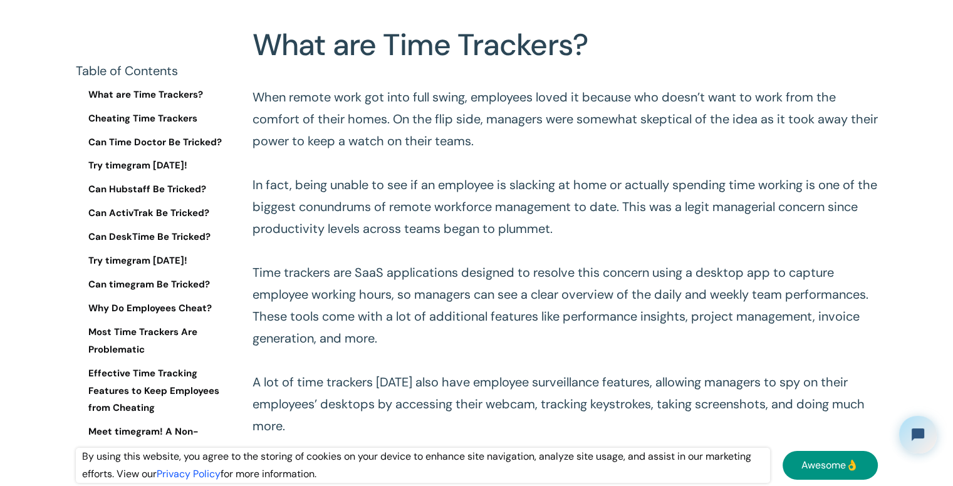
scroll to position [511, 0]
click at [469, 111] on p "When remote work got into full swing, employees loved it because who doesn’t wa…" at bounding box center [565, 294] width 625 height 417
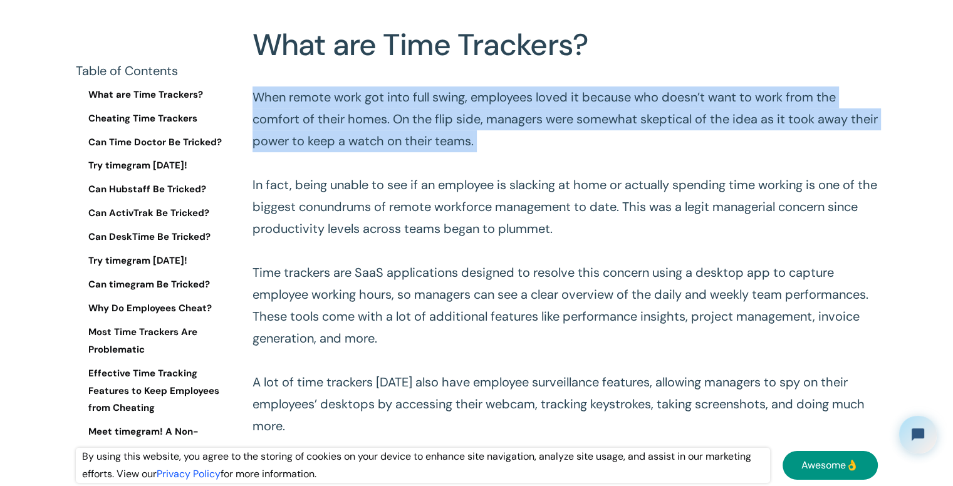
click at [469, 111] on p "When remote work got into full swing, employees loved it because who doesn’t wa…" at bounding box center [565, 294] width 625 height 417
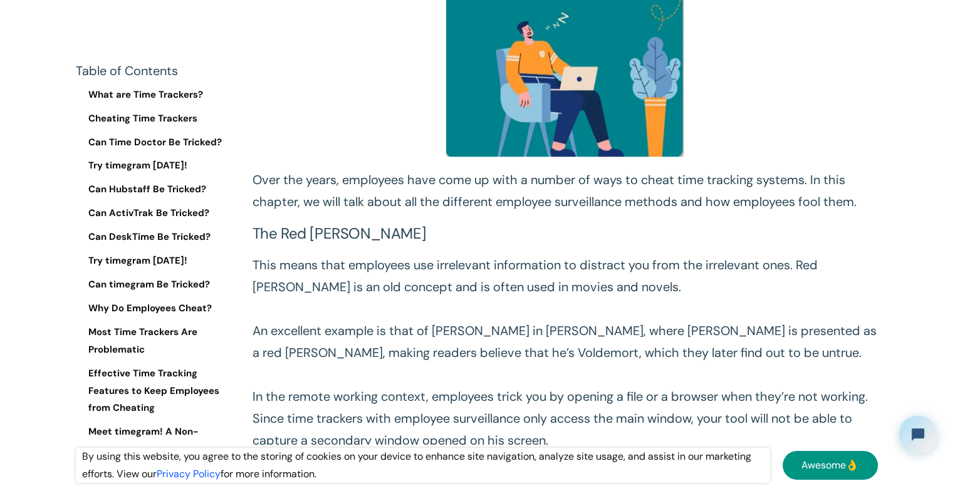
scroll to position [1171, 0]
click at [381, 271] on p "This means that employees use irrelevant information to distract you from the i…" at bounding box center [565, 429] width 625 height 351
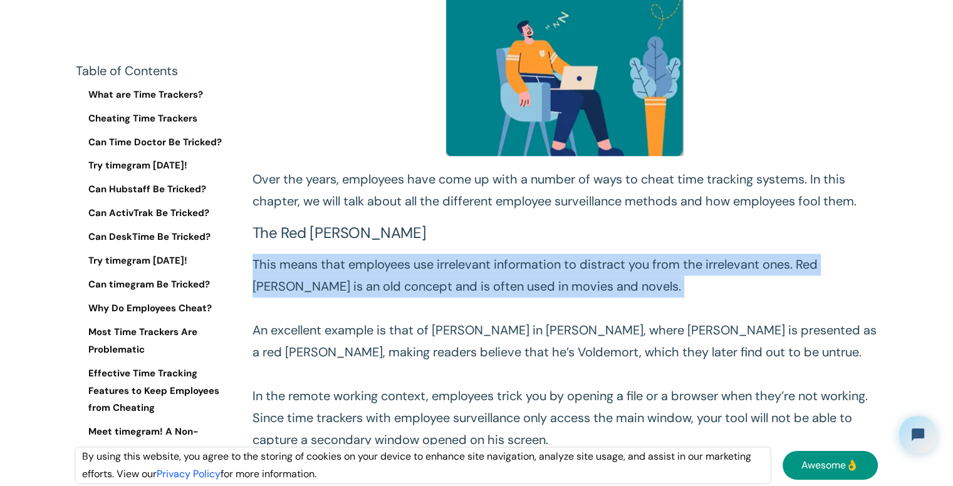
click at [381, 271] on p "This means that employees use irrelevant information to distract you from the i…" at bounding box center [565, 429] width 625 height 351
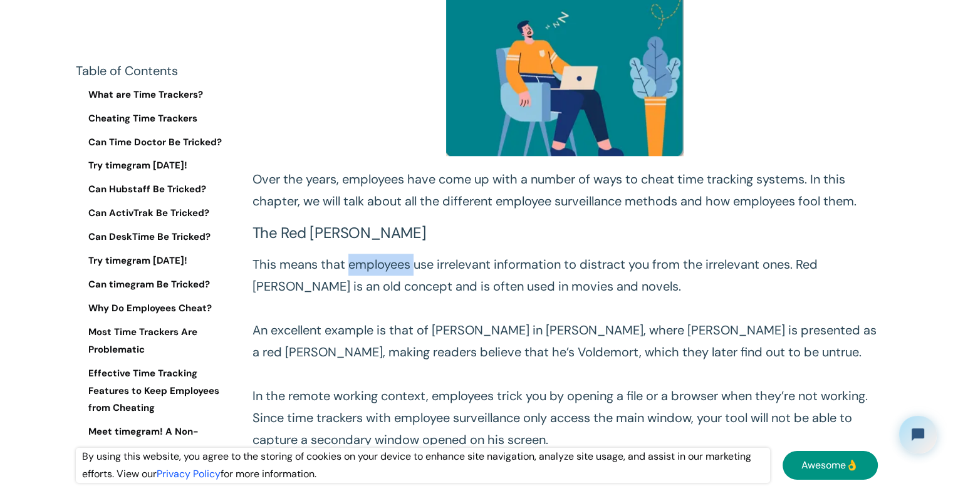
click at [381, 271] on p "This means that employees use irrelevant information to distract you from the i…" at bounding box center [565, 429] width 625 height 351
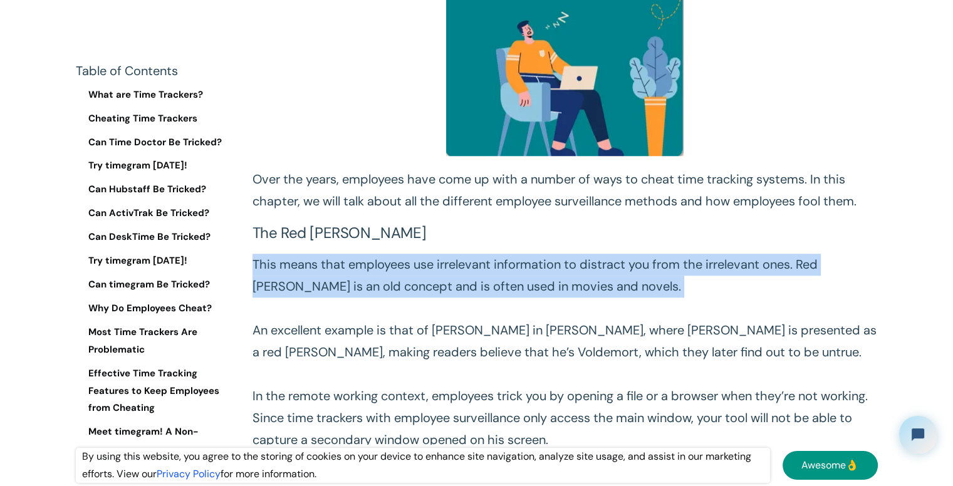
click at [381, 271] on p "This means that employees use irrelevant information to distract you from the i…" at bounding box center [565, 429] width 625 height 351
click at [385, 290] on p "This means that employees use irrelevant information to distract you from the i…" at bounding box center [565, 429] width 625 height 351
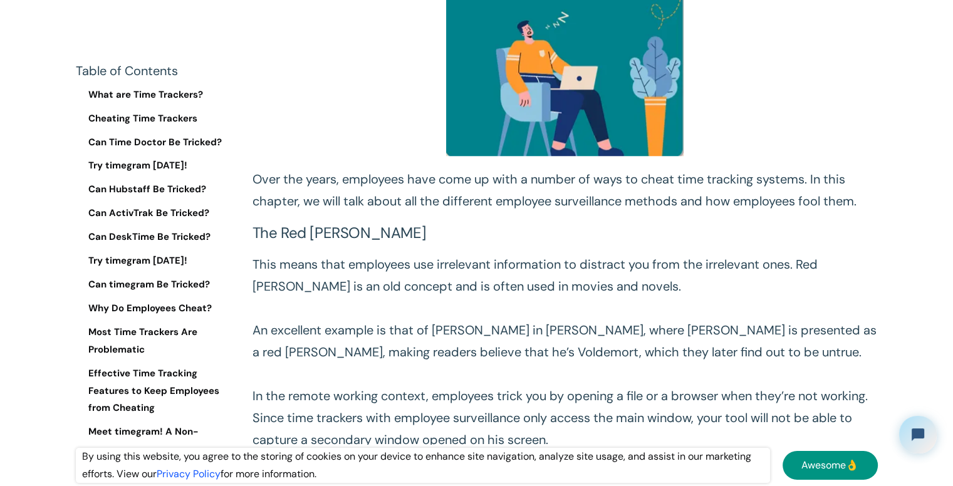
scroll to position [1228, 0]
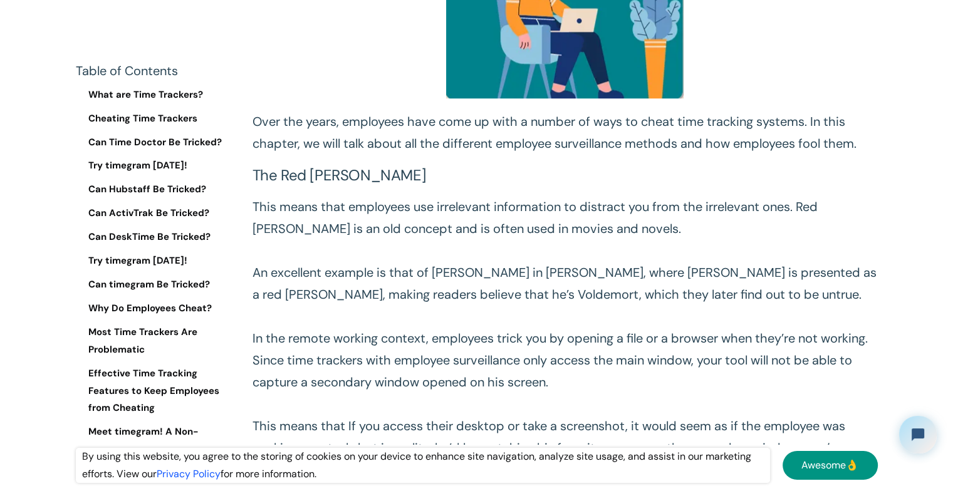
click at [381, 287] on p "This means that employees use irrelevant information to distract you from the i…" at bounding box center [565, 371] width 625 height 351
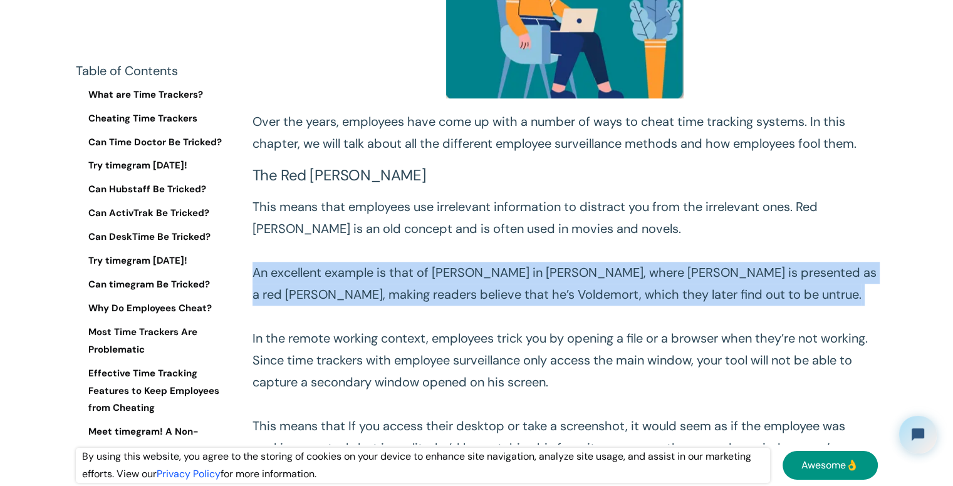
click at [381, 287] on p "This means that employees use irrelevant information to distract you from the i…" at bounding box center [565, 371] width 625 height 351
click at [407, 320] on p "This means that employees use irrelevant information to distract you from the i…" at bounding box center [565, 371] width 625 height 351
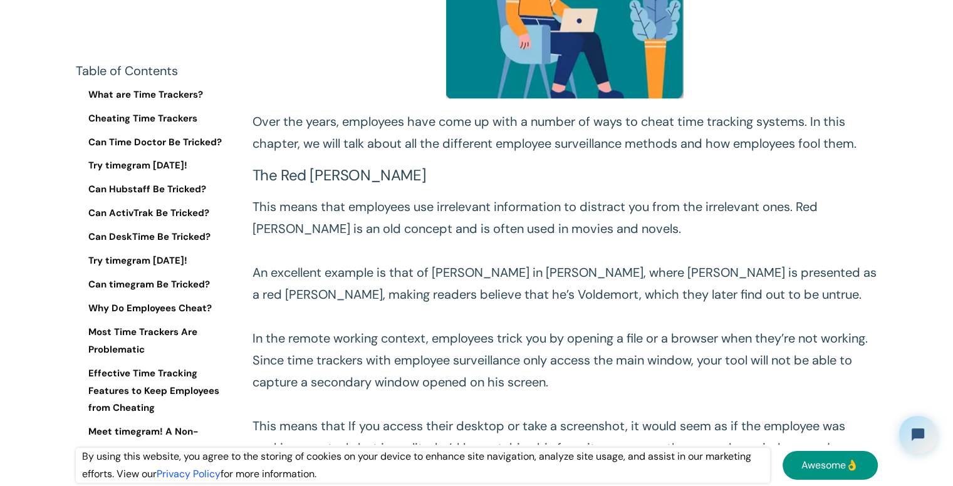
click at [368, 295] on p "This means that employees use irrelevant information to distract you from the i…" at bounding box center [565, 371] width 625 height 351
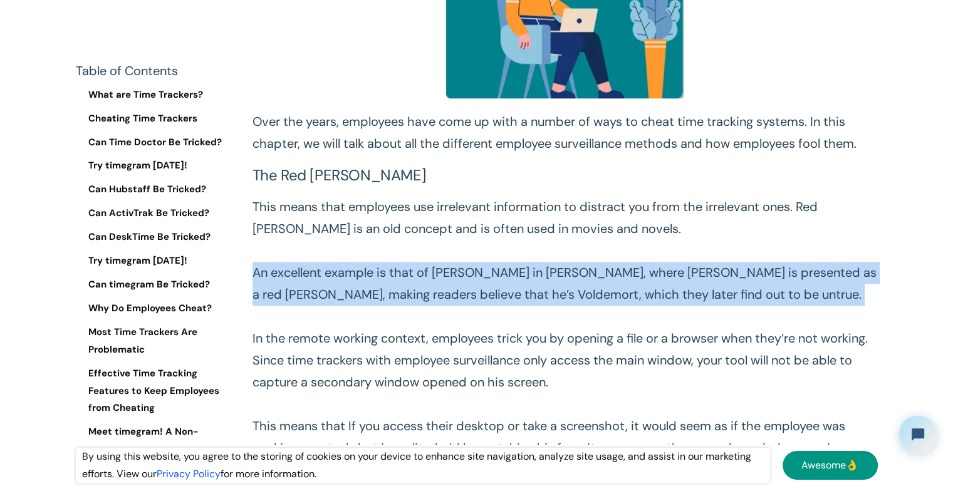
click at [368, 295] on p "This means that employees use irrelevant information to distract you from the i…" at bounding box center [565, 371] width 625 height 351
click at [386, 327] on p "This means that employees use irrelevant information to distract you from the i…" at bounding box center [565, 371] width 625 height 351
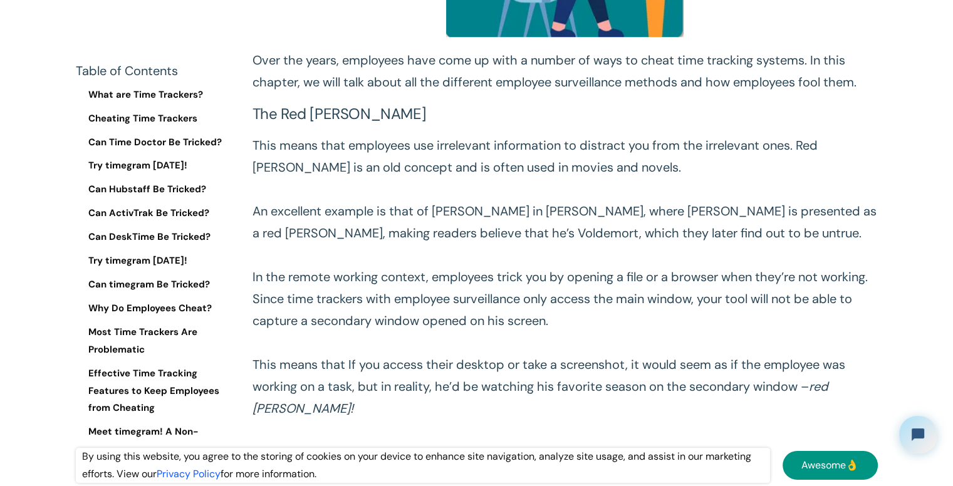
scroll to position [1290, 0]
click at [330, 281] on p "This means that employees use irrelevant information to distract you from the i…" at bounding box center [565, 309] width 625 height 351
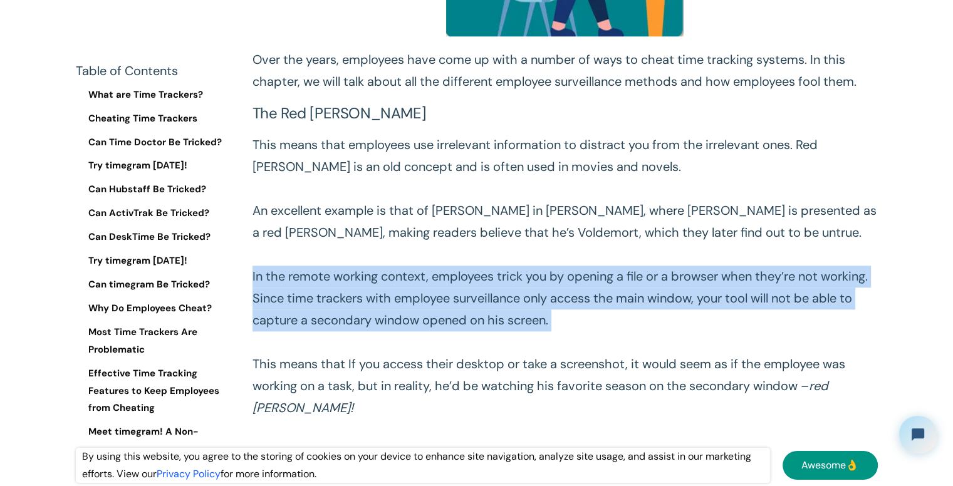
click at [330, 281] on p "This means that employees use irrelevant information to distract you from the i…" at bounding box center [565, 309] width 625 height 351
click at [355, 296] on p "This means that employees use irrelevant information to distract you from the i…" at bounding box center [565, 309] width 625 height 351
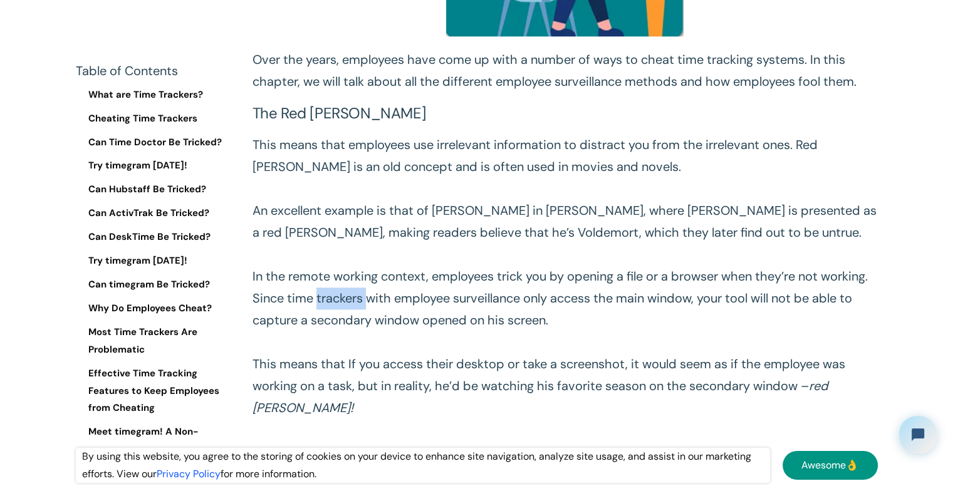
click at [355, 296] on p "This means that employees use irrelevant information to distract you from the i…" at bounding box center [565, 309] width 625 height 351
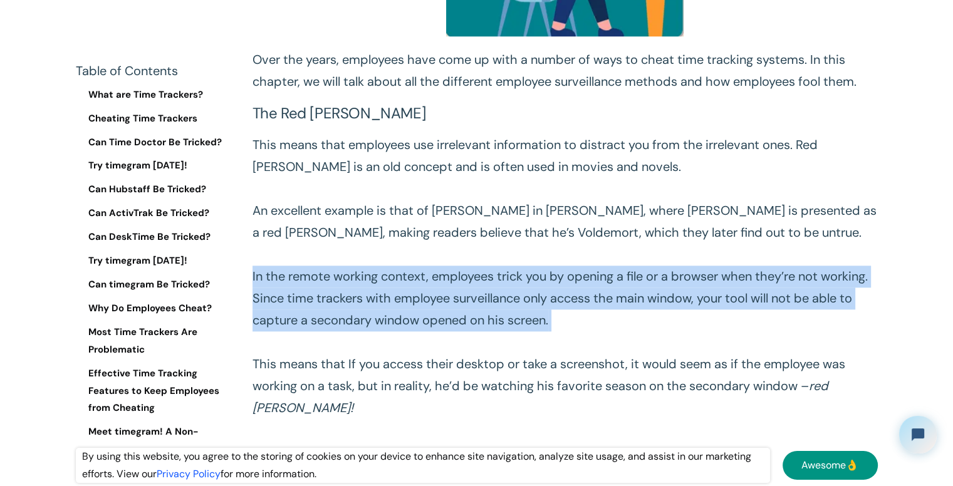
click at [355, 296] on p "This means that employees use irrelevant information to distract you from the i…" at bounding box center [565, 309] width 625 height 351
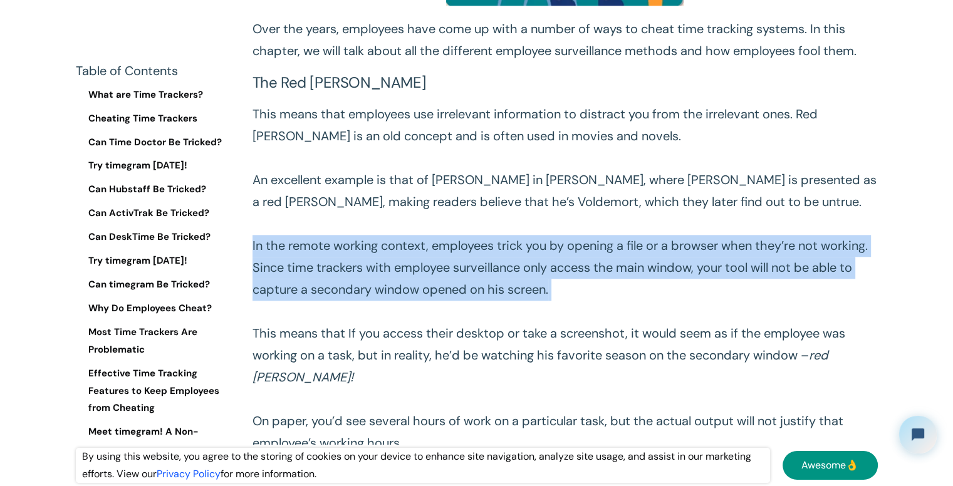
scroll to position [1322, 0]
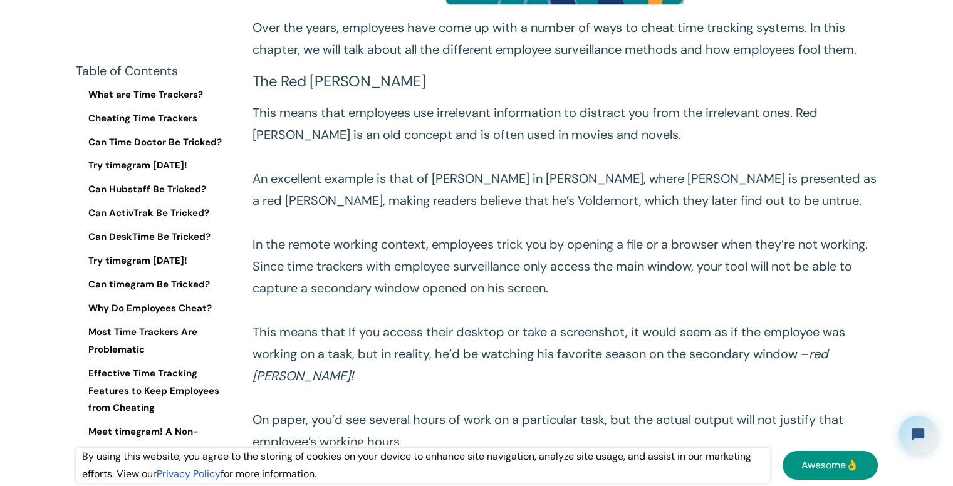
click at [405, 342] on p "This means that employees use irrelevant information to distract you from the i…" at bounding box center [565, 277] width 625 height 351
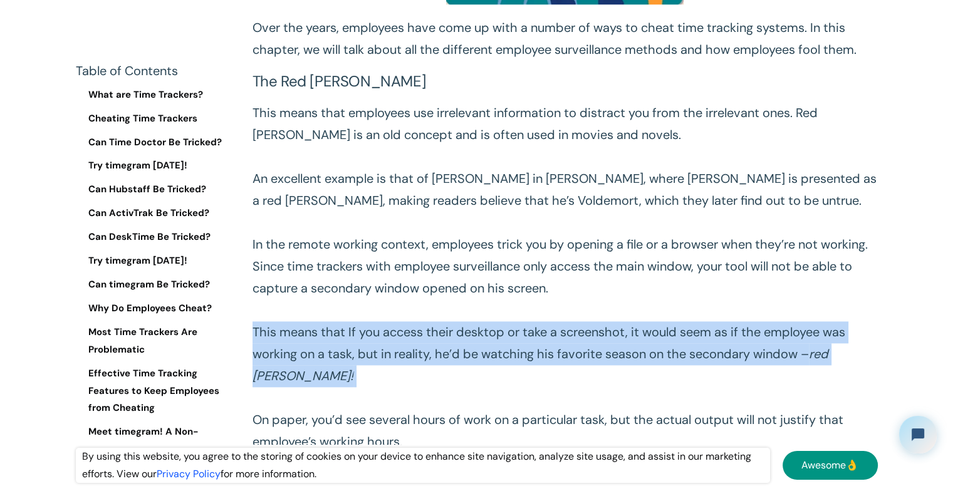
click at [405, 342] on p "This means that employees use irrelevant information to distract you from the i…" at bounding box center [565, 277] width 625 height 351
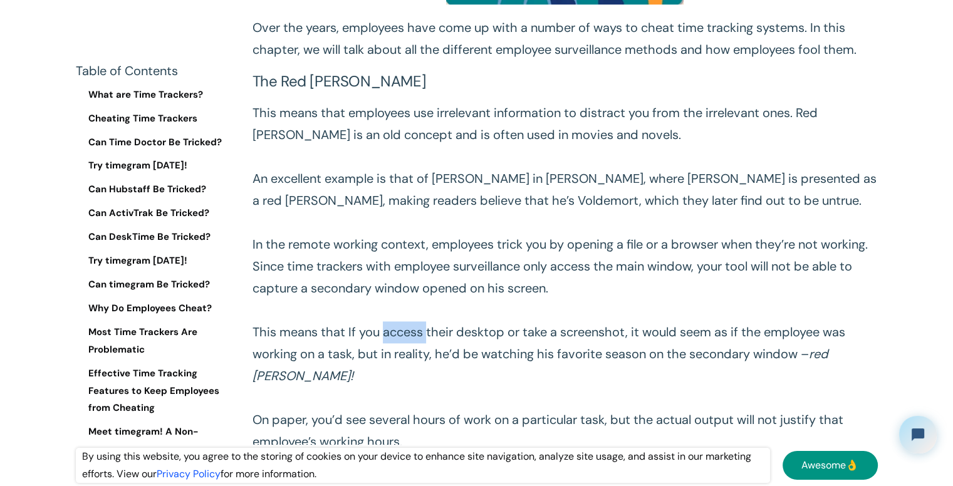
click at [405, 342] on p "This means that employees use irrelevant information to distract you from the i…" at bounding box center [565, 277] width 625 height 351
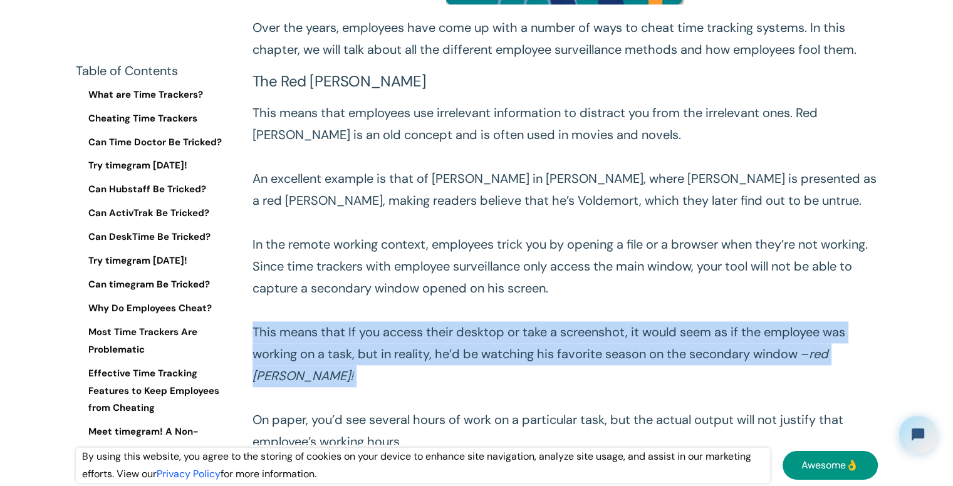
click at [405, 342] on p "This means that employees use irrelevant information to distract you from the i…" at bounding box center [565, 277] width 625 height 351
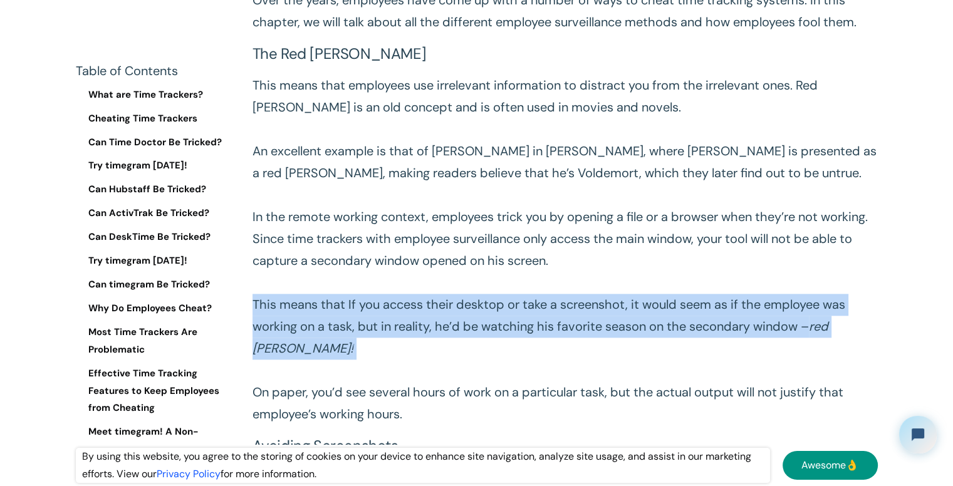
scroll to position [1304, 0]
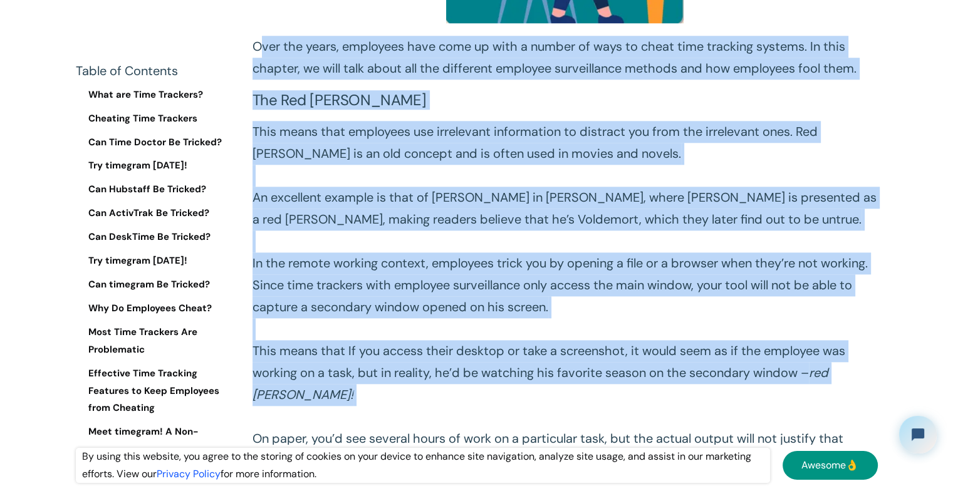
drag, startPoint x: 260, startPoint y: 42, endPoint x: 328, endPoint y: 414, distance: 378.5
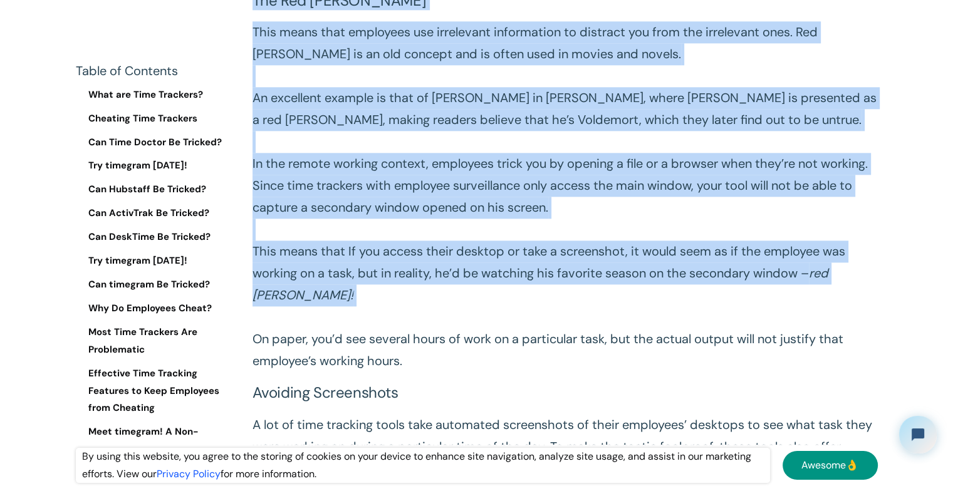
scroll to position [1460, 0]
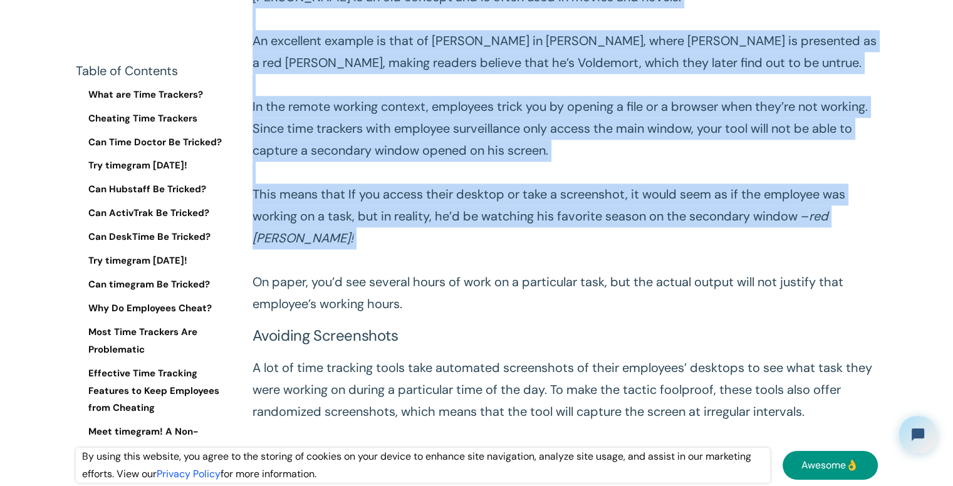
click at [340, 238] on p "This means that employees use irrelevant information to distract you from the i…" at bounding box center [565, 139] width 625 height 351
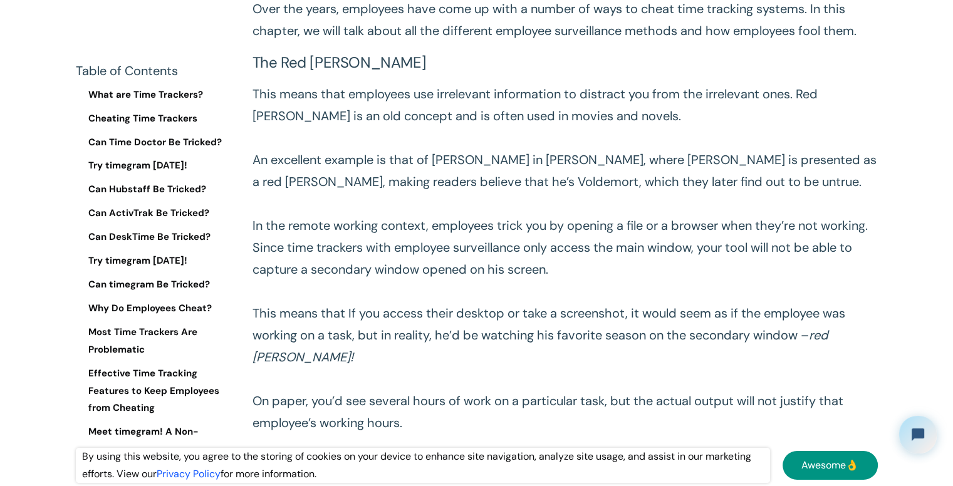
scroll to position [1213, 0]
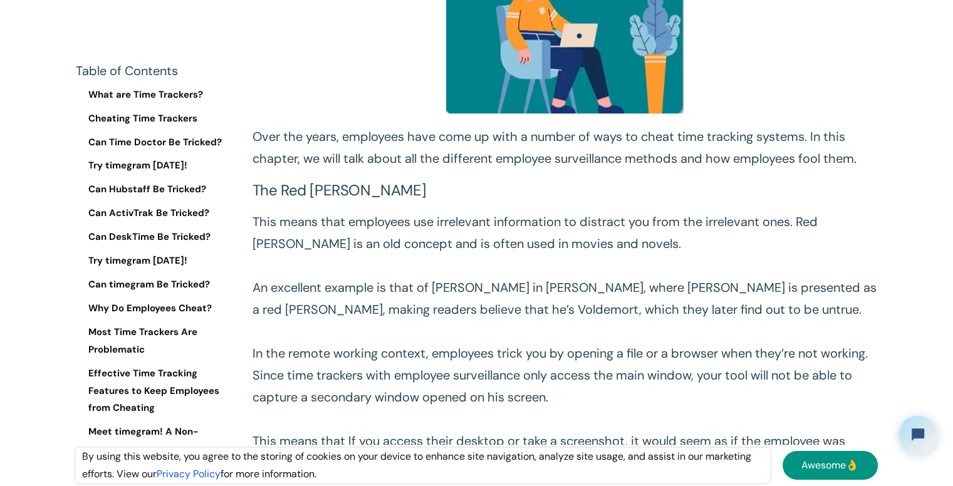
drag, startPoint x: 251, startPoint y: 133, endPoint x: 286, endPoint y: 322, distance: 191.3
drag, startPoint x: 286, startPoint y: 322, endPoint x: 295, endPoint y: 347, distance: 27.2
click at [295, 347] on p "This means that employees use irrelevant information to distract you from the i…" at bounding box center [565, 386] width 625 height 351
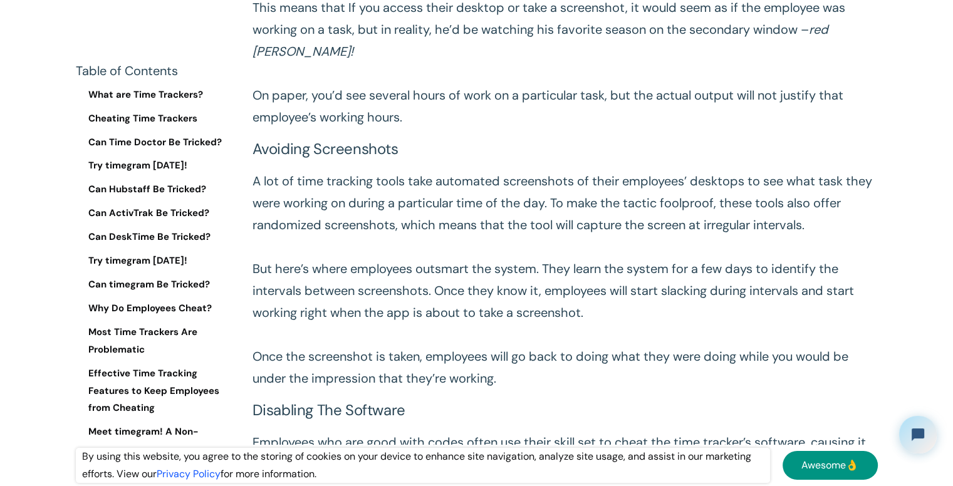
scroll to position [1646, 0]
click at [582, 180] on p "A lot of time tracking tools take automated screenshots of their employees’ des…" at bounding box center [565, 281] width 625 height 219
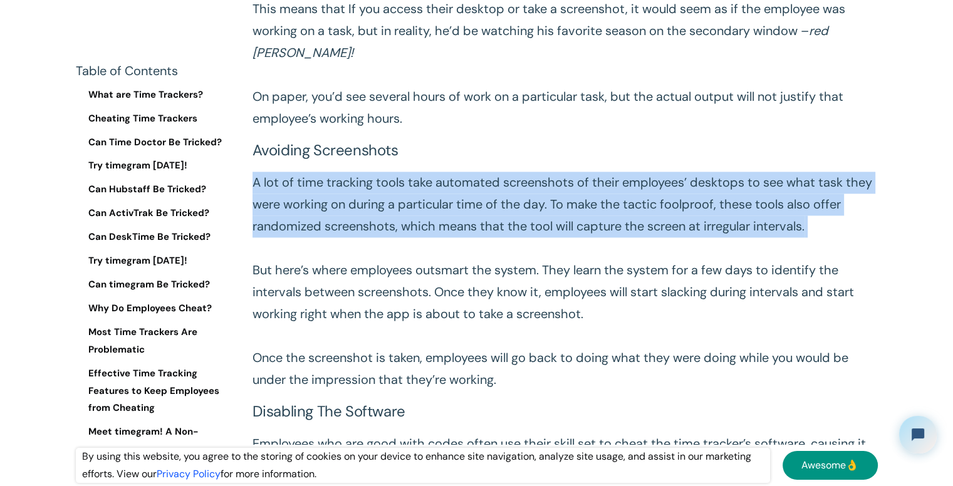
click at [582, 180] on p "A lot of time tracking tools take automated screenshots of their employees’ des…" at bounding box center [565, 281] width 625 height 219
click at [474, 224] on p "A lot of time tracking tools take automated screenshots of their employees’ des…" at bounding box center [565, 281] width 625 height 219
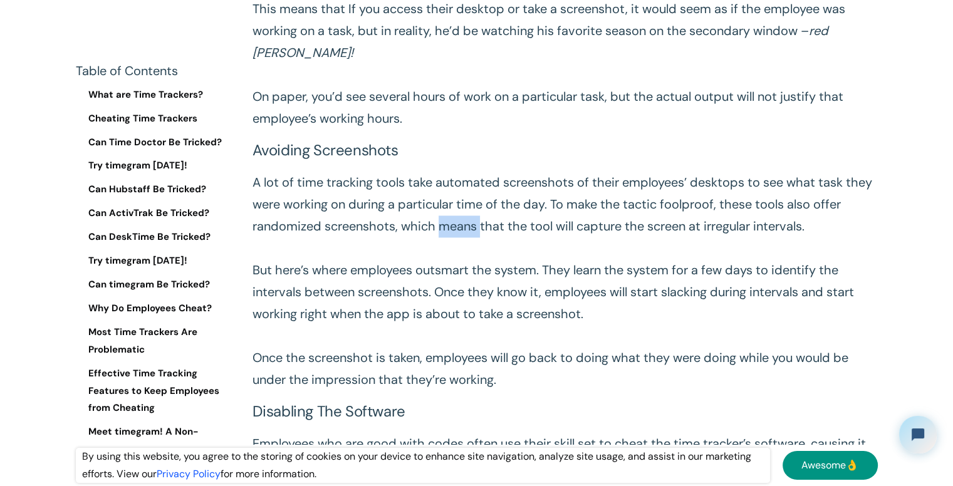
click at [474, 224] on p "A lot of time tracking tools take automated screenshots of their employees’ des…" at bounding box center [565, 281] width 625 height 219
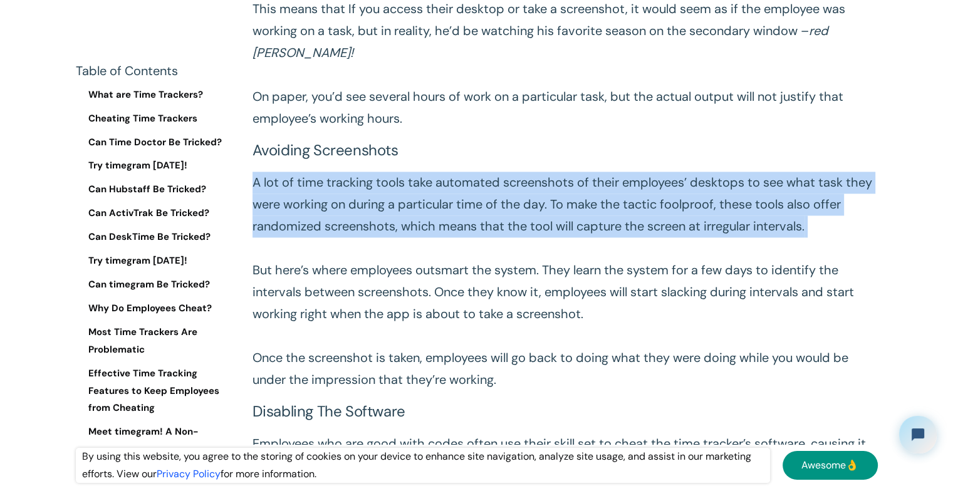
click at [474, 224] on p "A lot of time tracking tools take automated screenshots of their employees’ des…" at bounding box center [565, 281] width 625 height 219
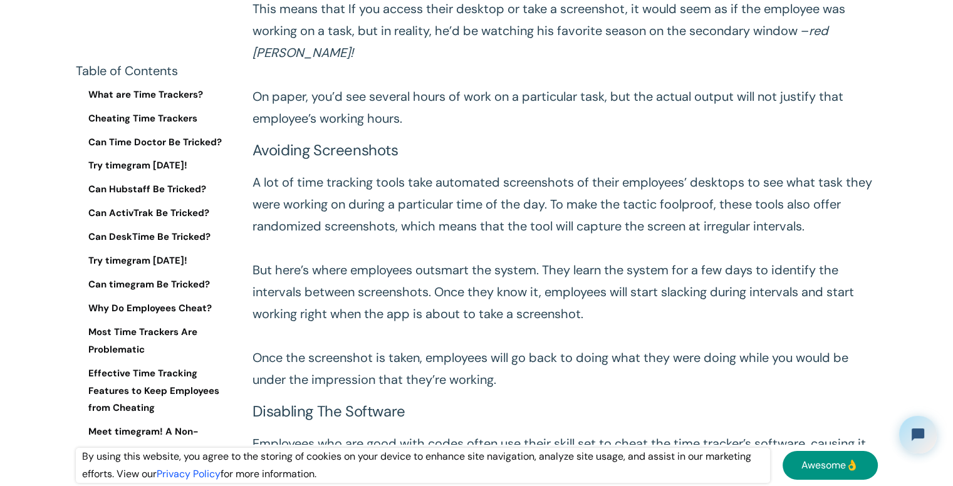
click at [452, 281] on p "A lot of time tracking tools take automated screenshots of their employees’ des…" at bounding box center [565, 281] width 625 height 219
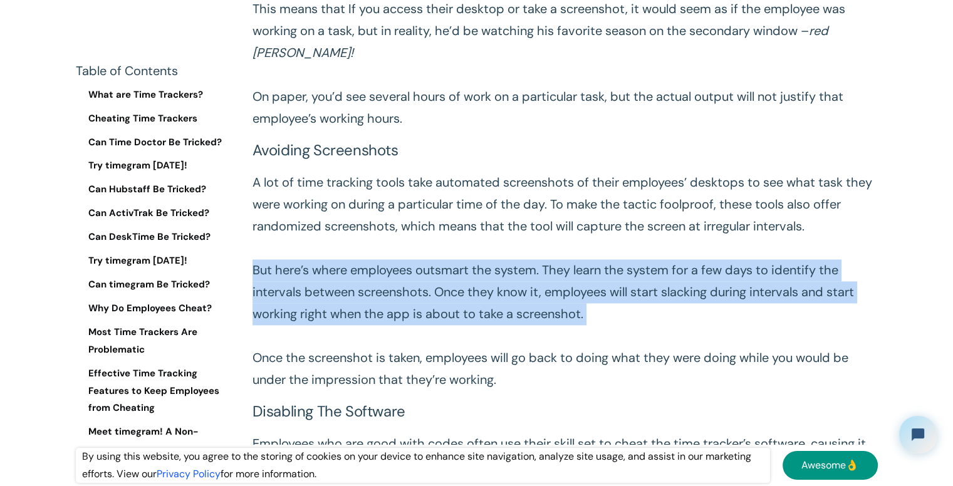
click at [452, 281] on p "A lot of time tracking tools take automated screenshots of their employees’ des…" at bounding box center [565, 281] width 625 height 219
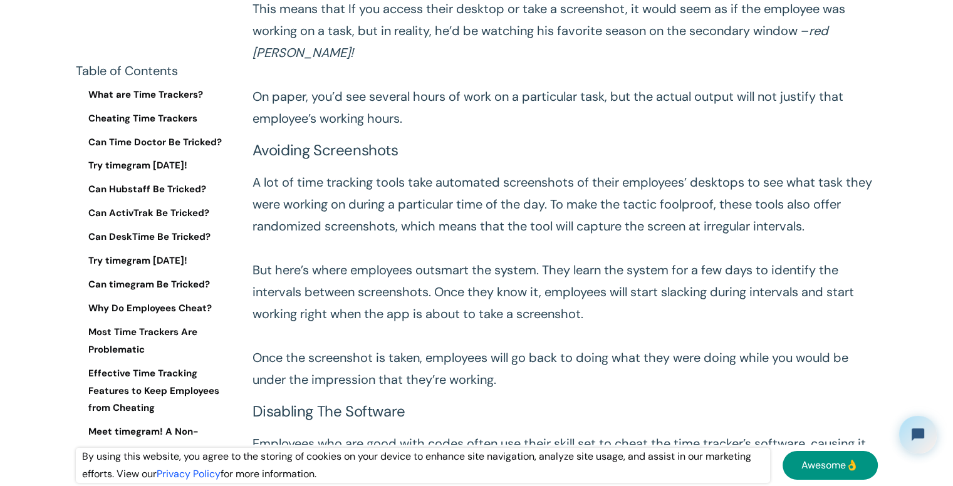
click at [568, 217] on p "A lot of time tracking tools take automated screenshots of their employees’ des…" at bounding box center [565, 281] width 625 height 219
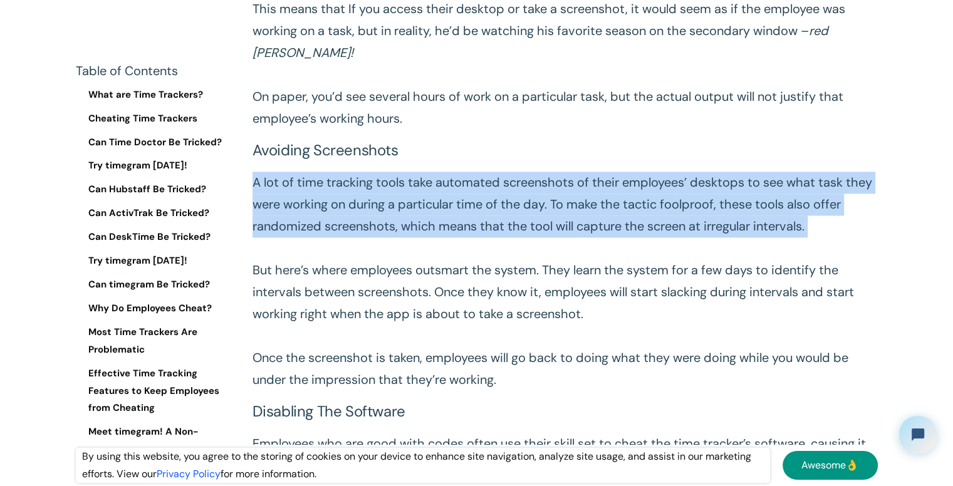
click at [568, 217] on p "A lot of time tracking tools take automated screenshots of their employees’ des…" at bounding box center [565, 281] width 625 height 219
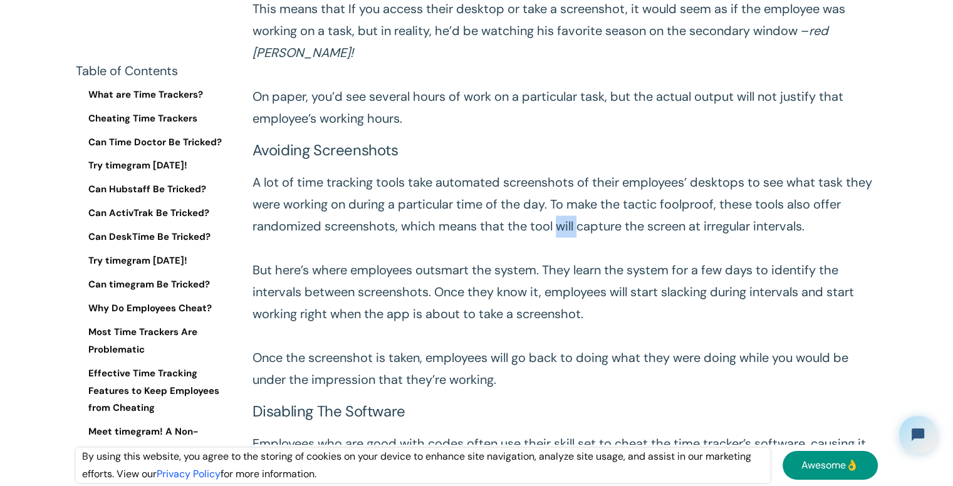
click at [568, 217] on p "A lot of time tracking tools take automated screenshots of their employees’ des…" at bounding box center [565, 281] width 625 height 219
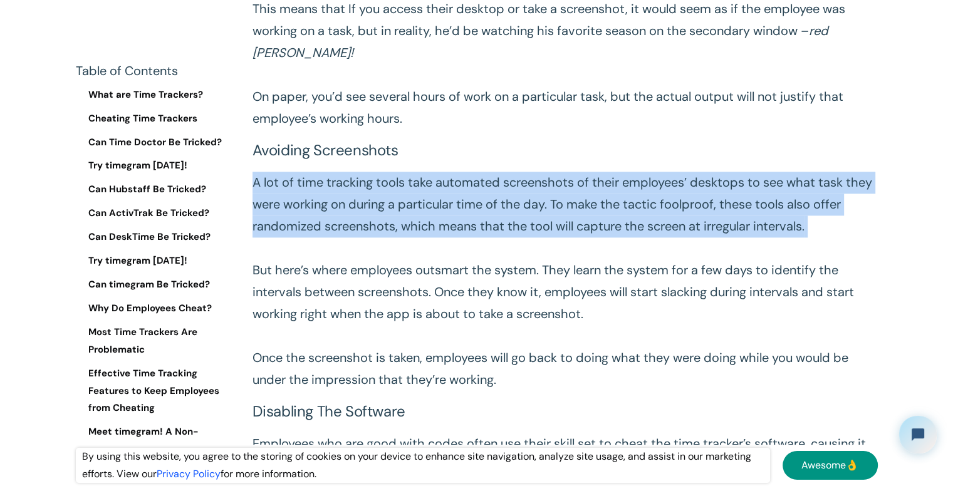
click at [568, 217] on p "A lot of time tracking tools take automated screenshots of their employees’ des…" at bounding box center [565, 281] width 625 height 219
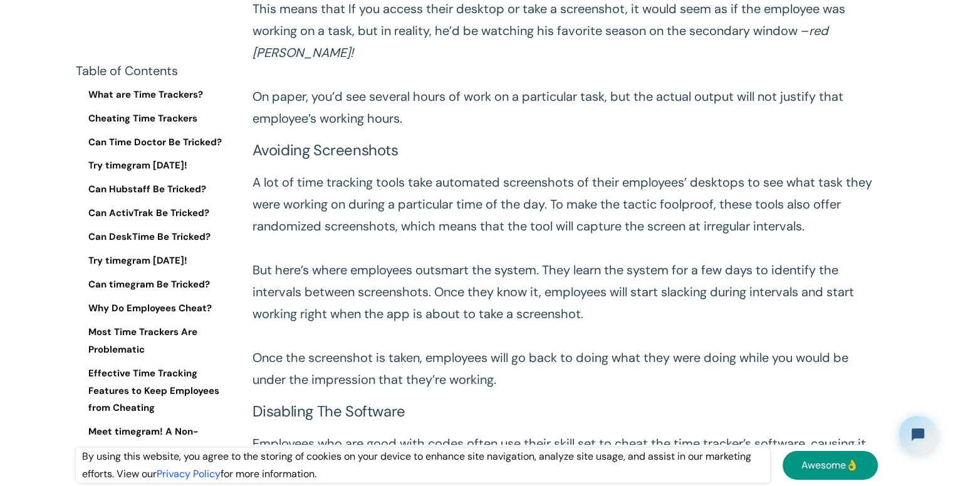
click at [484, 300] on p "A lot of time tracking tools take automated screenshots of their employees’ des…" at bounding box center [565, 281] width 625 height 219
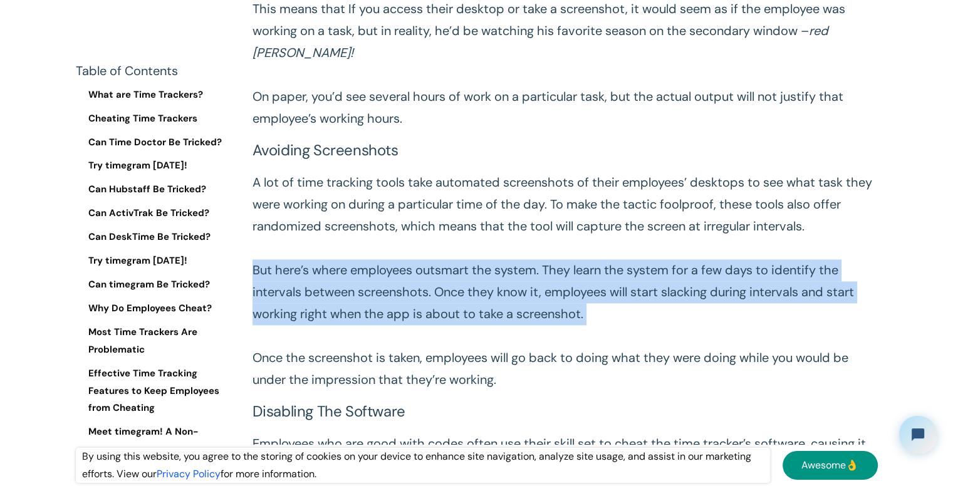
click at [484, 300] on p "A lot of time tracking tools take automated screenshots of their employees’ des…" at bounding box center [565, 281] width 625 height 219
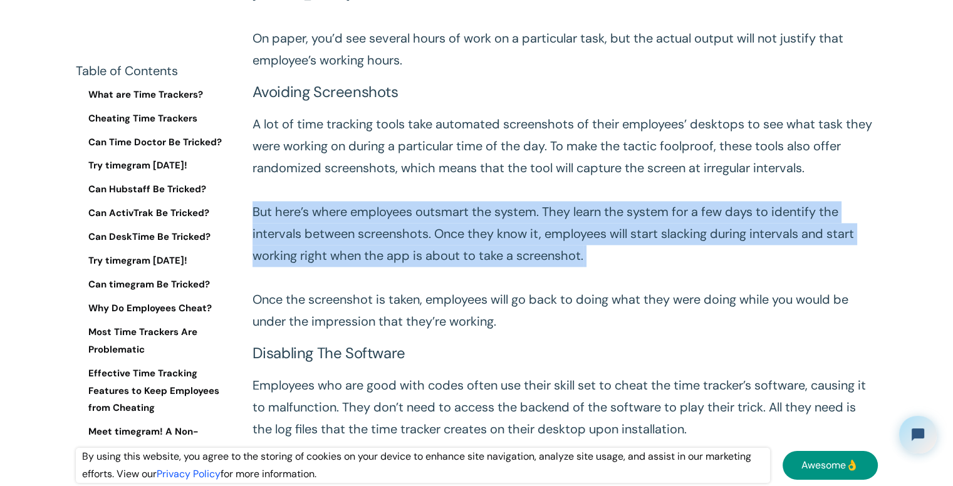
scroll to position [1742, 0]
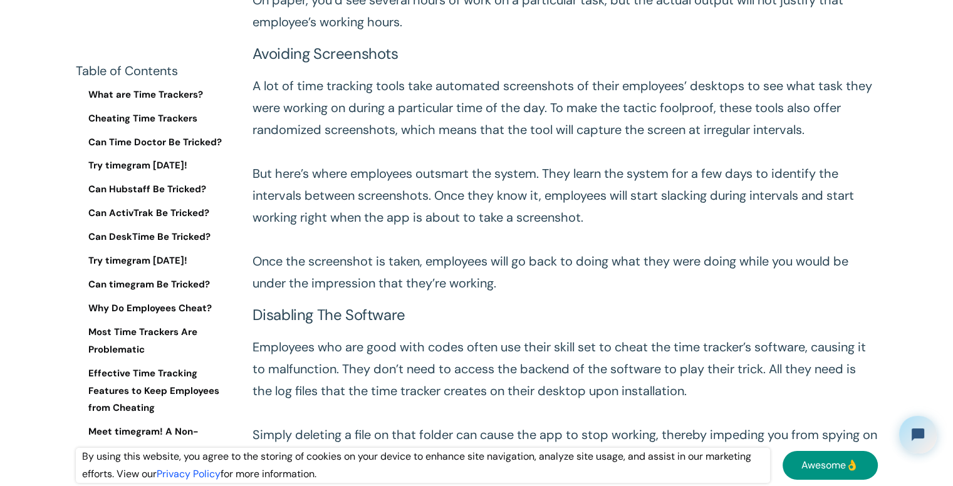
click at [466, 280] on p "A lot of time tracking tools take automated screenshots of their employees’ des…" at bounding box center [565, 184] width 625 height 219
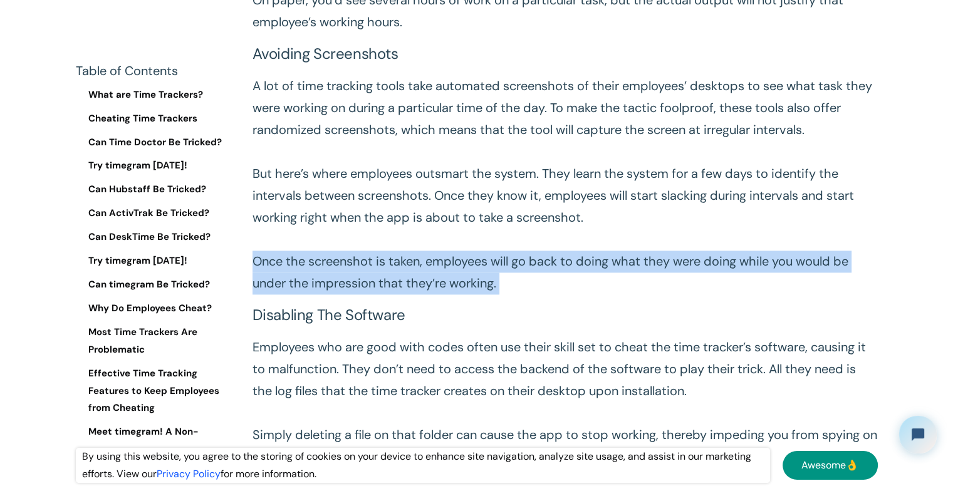
click at [466, 280] on p "A lot of time tracking tools take automated screenshots of their employees’ des…" at bounding box center [565, 184] width 625 height 219
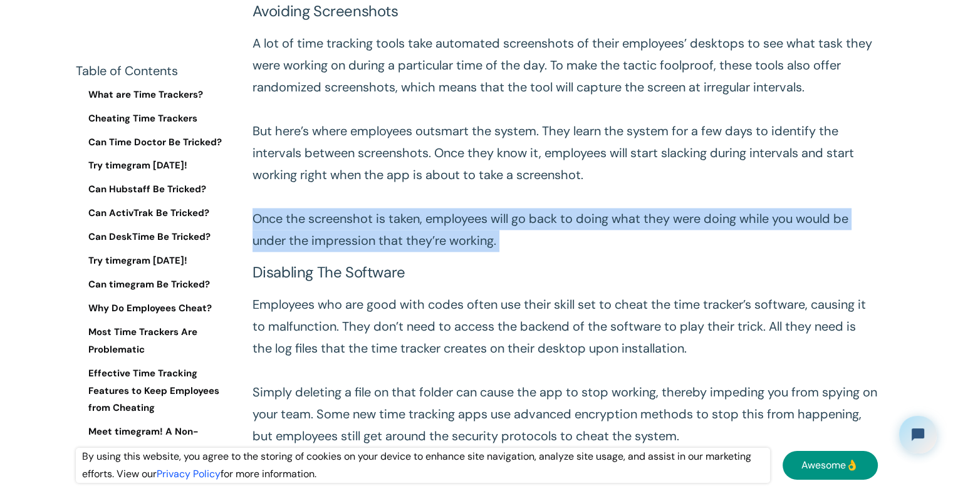
scroll to position [1785, 0]
click at [488, 246] on p "A lot of time tracking tools take automated screenshots of their employees’ des…" at bounding box center [565, 142] width 625 height 219
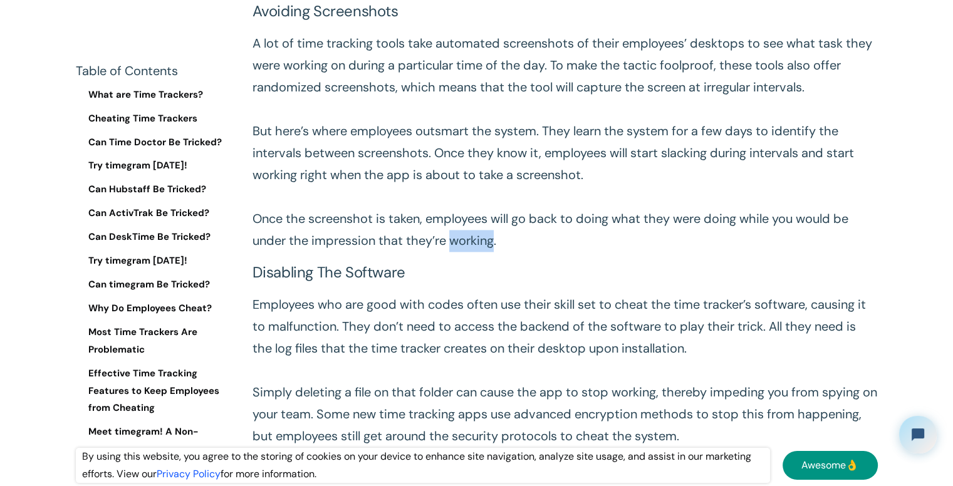
click at [488, 246] on p "A lot of time tracking tools take automated screenshots of their employees’ des…" at bounding box center [565, 142] width 625 height 219
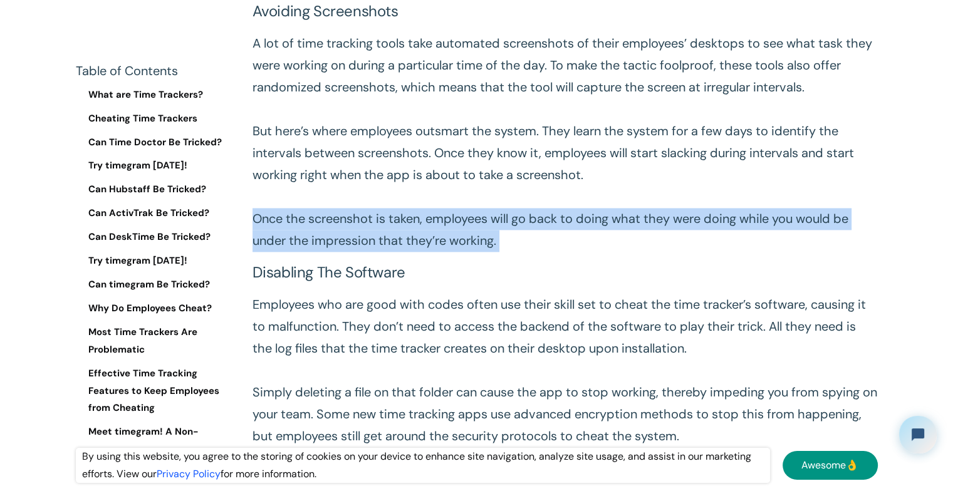
click at [488, 246] on p "A lot of time tracking tools take automated screenshots of their employees’ des…" at bounding box center [565, 142] width 625 height 219
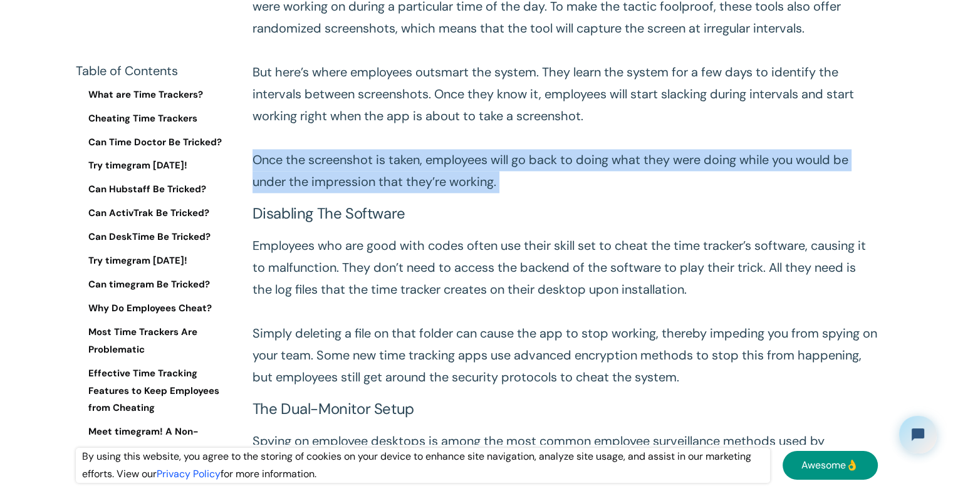
scroll to position [1863, 0]
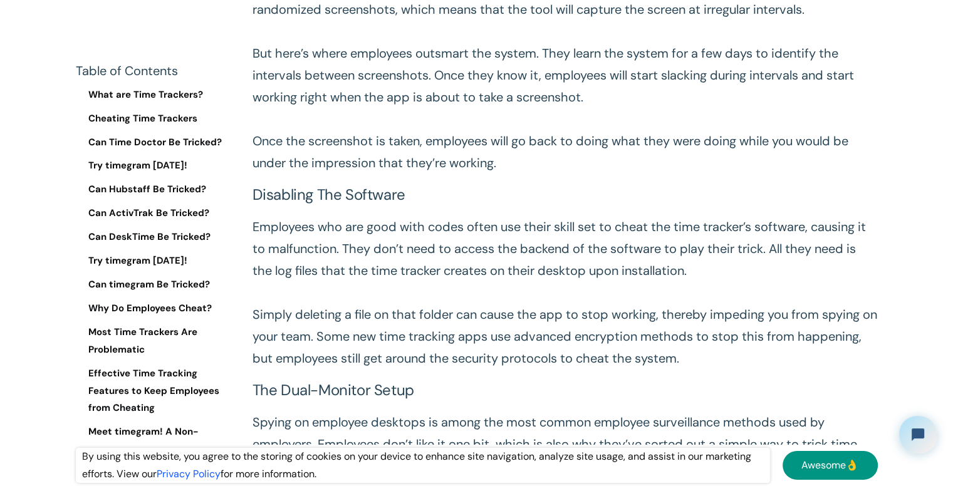
click at [461, 239] on p "Employees who are good with codes often use their skill set to cheat the time t…" at bounding box center [565, 293] width 625 height 154
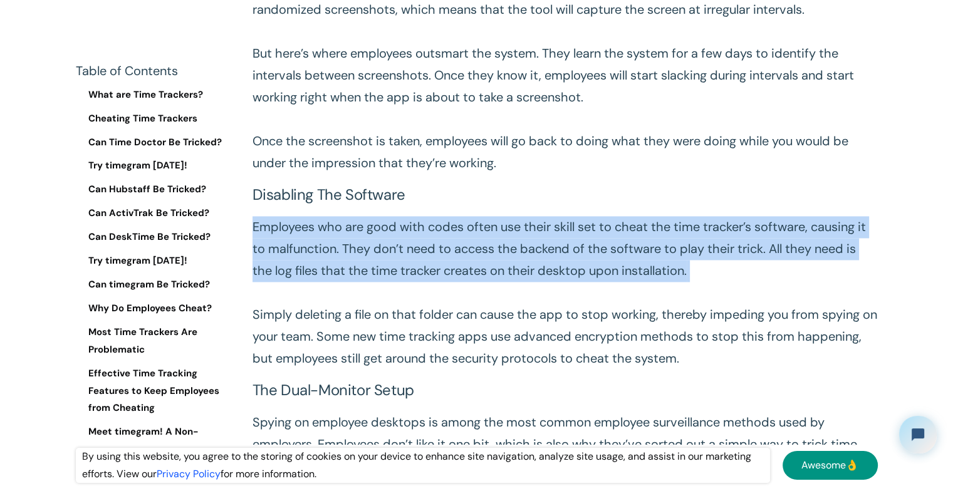
click at [461, 239] on p "Employees who are good with codes often use their skill set to cheat the time t…" at bounding box center [565, 293] width 625 height 154
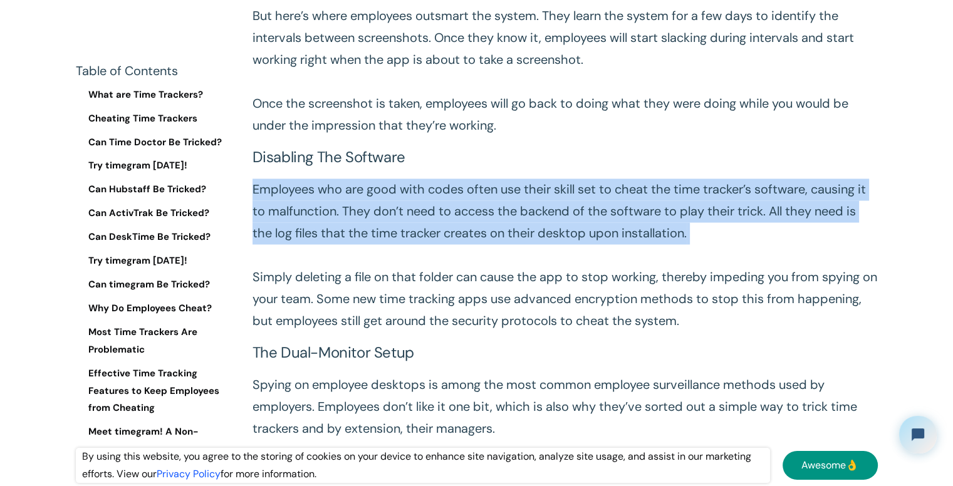
scroll to position [1924, 0]
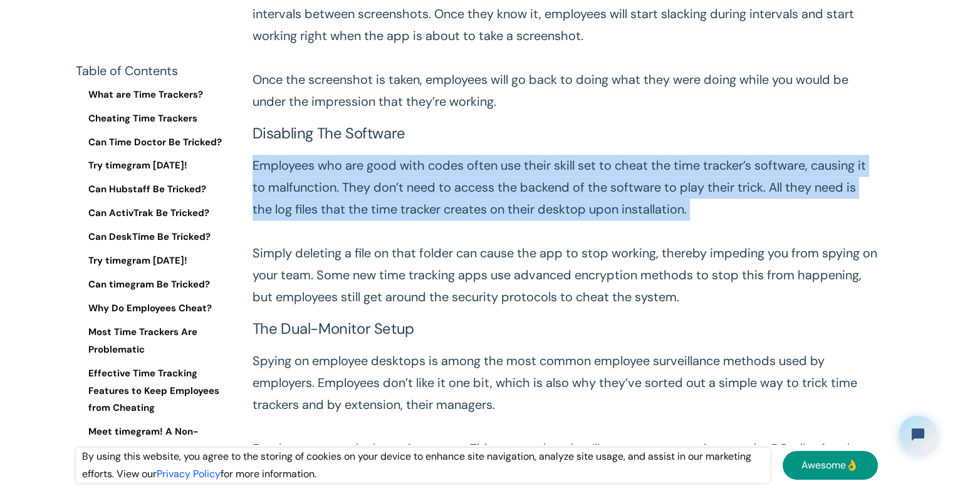
click at [446, 222] on p "Employees who are good with codes often use their skill set to cheat the time t…" at bounding box center [565, 232] width 625 height 154
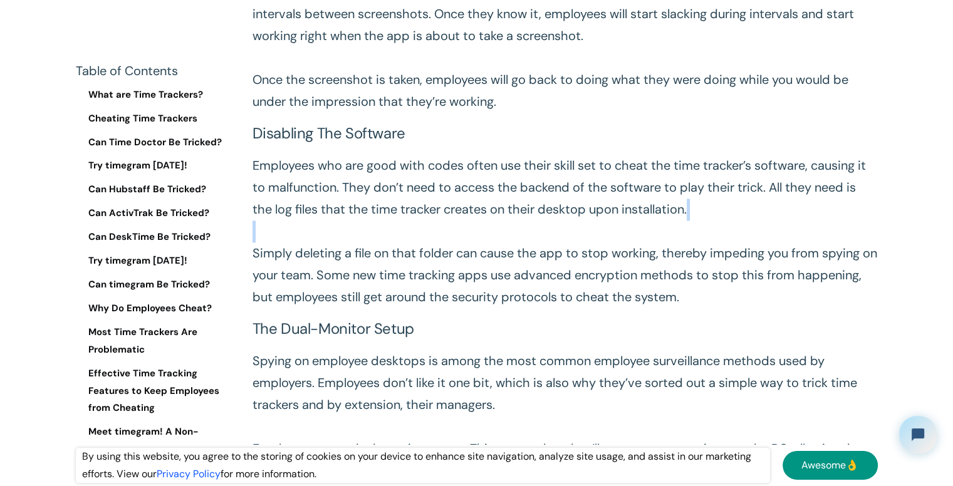
click at [446, 222] on p "Employees who are good with codes often use their skill set to cheat the time t…" at bounding box center [565, 232] width 625 height 154
click at [444, 221] on p "Employees who are good with codes often use their skill set to cheat the time t…" at bounding box center [565, 232] width 625 height 154
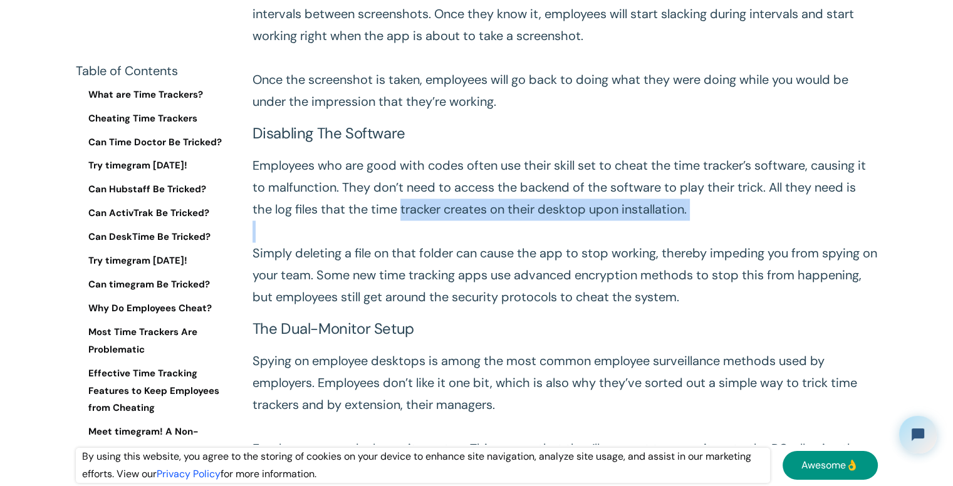
drag, startPoint x: 444, startPoint y: 221, endPoint x: 433, endPoint y: 214, distance: 12.7
click at [433, 214] on p "Employees who are good with codes often use their skill set to cheat the time t…" at bounding box center [565, 232] width 625 height 154
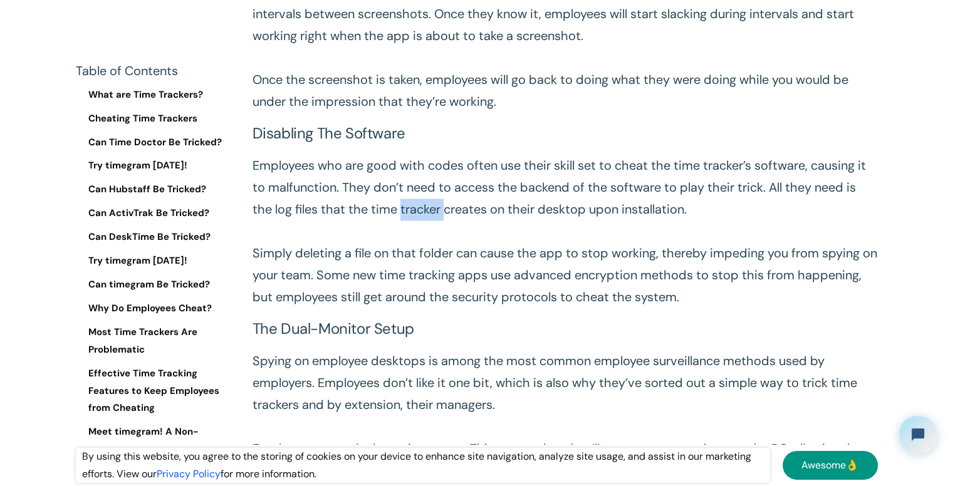
click at [433, 214] on p "Employees who are good with codes often use their skill set to cheat the time t…" at bounding box center [565, 232] width 625 height 154
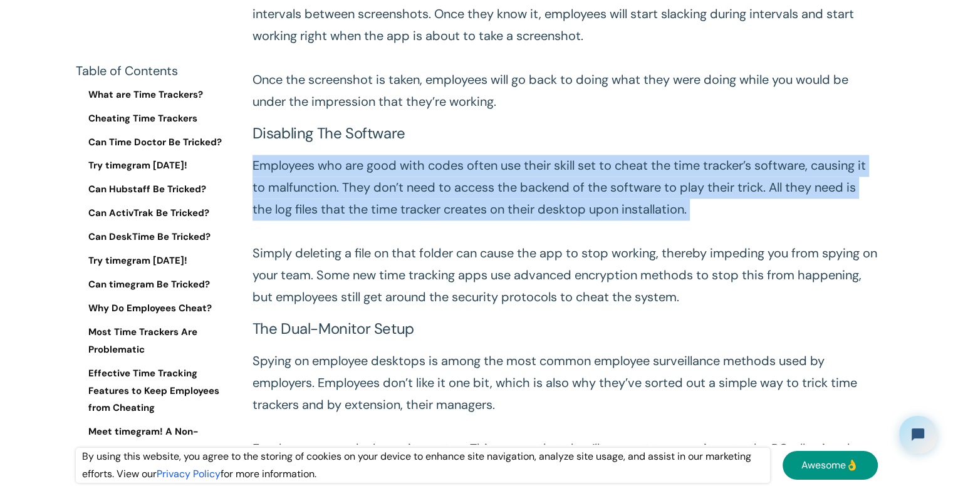
click at [433, 214] on p "Employees who are good with codes often use their skill set to cheat the time t…" at bounding box center [565, 232] width 625 height 154
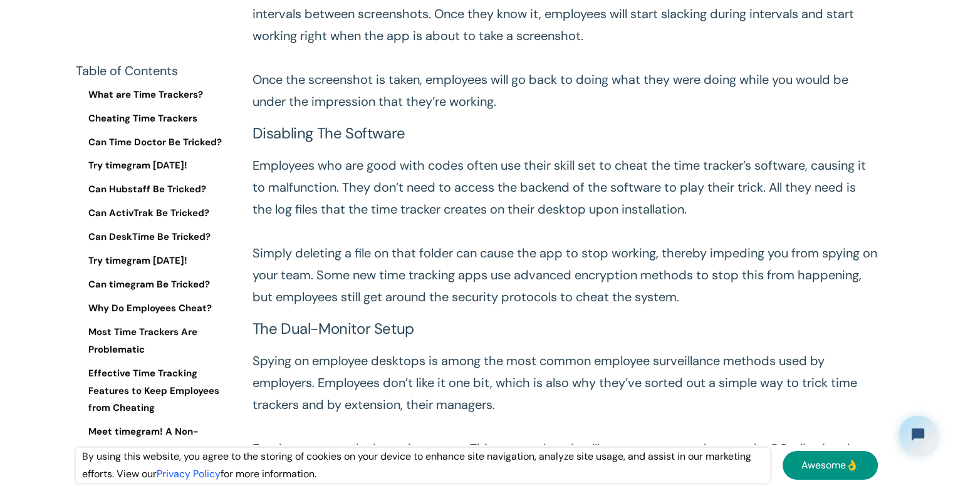
click at [416, 260] on p "Employees who are good with codes often use their skill set to cheat the time t…" at bounding box center [565, 232] width 625 height 154
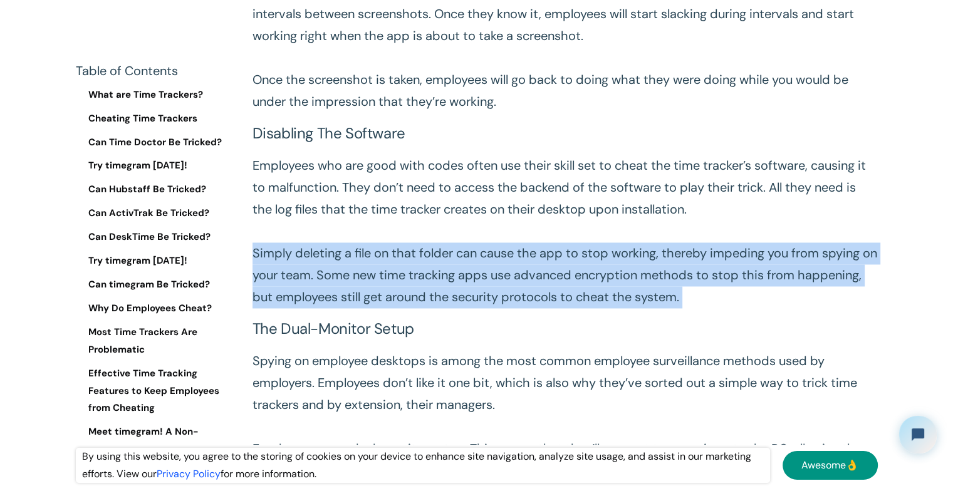
click at [416, 260] on p "Employees who are good with codes often use their skill set to cheat the time t…" at bounding box center [565, 232] width 625 height 154
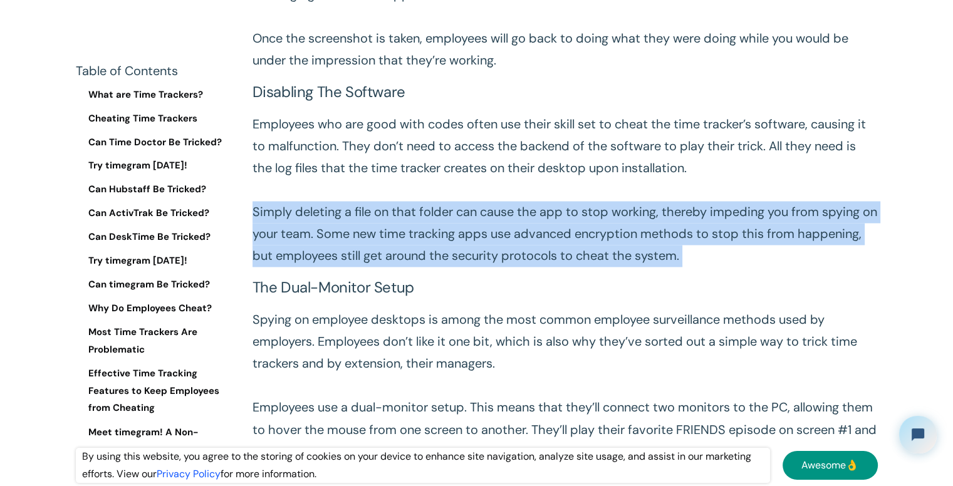
scroll to position [1975, 0]
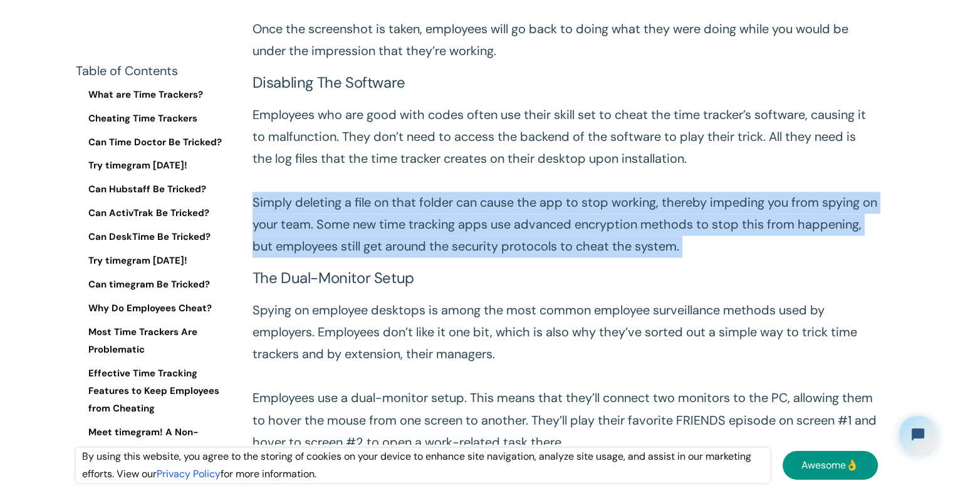
click at [399, 224] on p "Employees who are good with codes often use their skill set to cheat the time t…" at bounding box center [565, 181] width 625 height 154
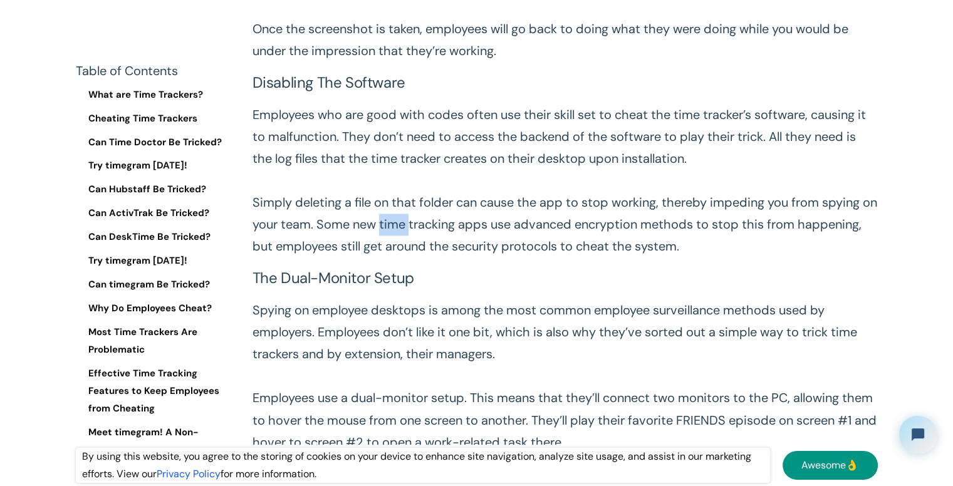
click at [399, 224] on p "Employees who are good with codes often use their skill set to cheat the time t…" at bounding box center [565, 181] width 625 height 154
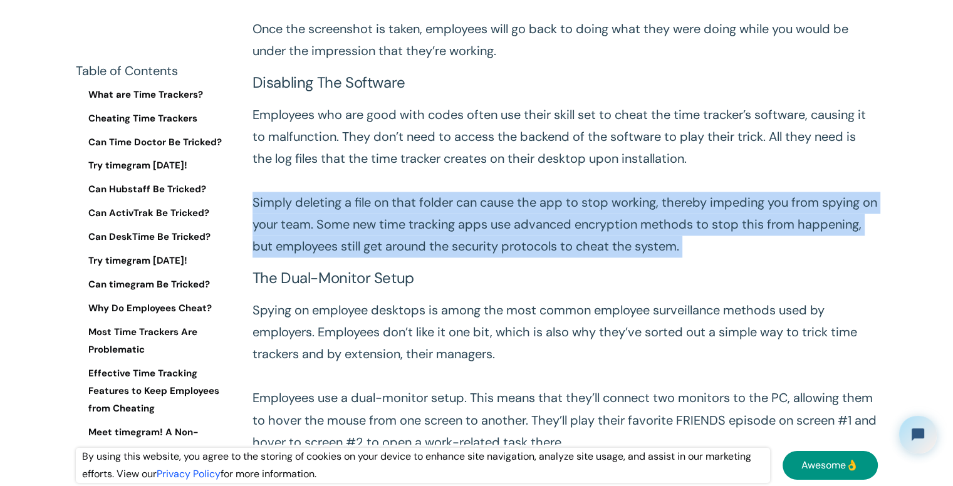
click at [399, 224] on p "Employees who are good with codes often use their skill set to cheat the time t…" at bounding box center [565, 181] width 625 height 154
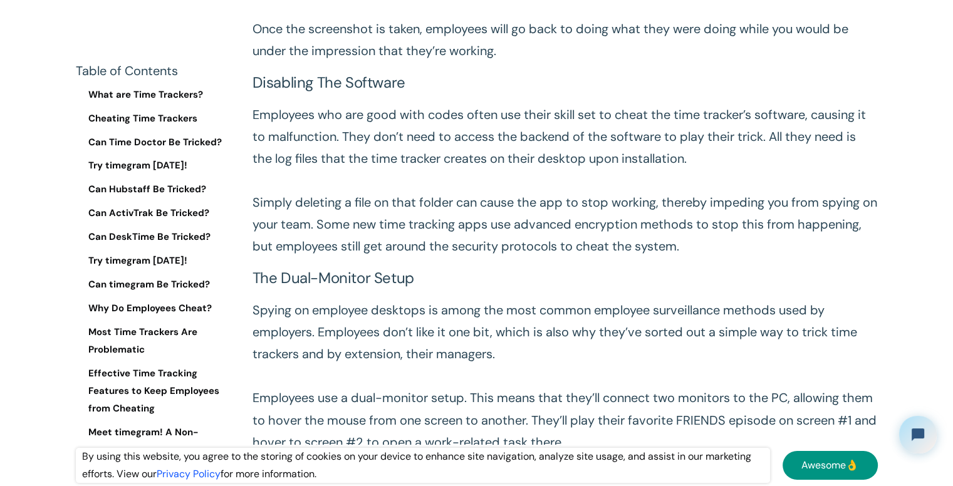
click at [488, 270] on h3 "The dual-monitor setup" at bounding box center [565, 278] width 625 height 17
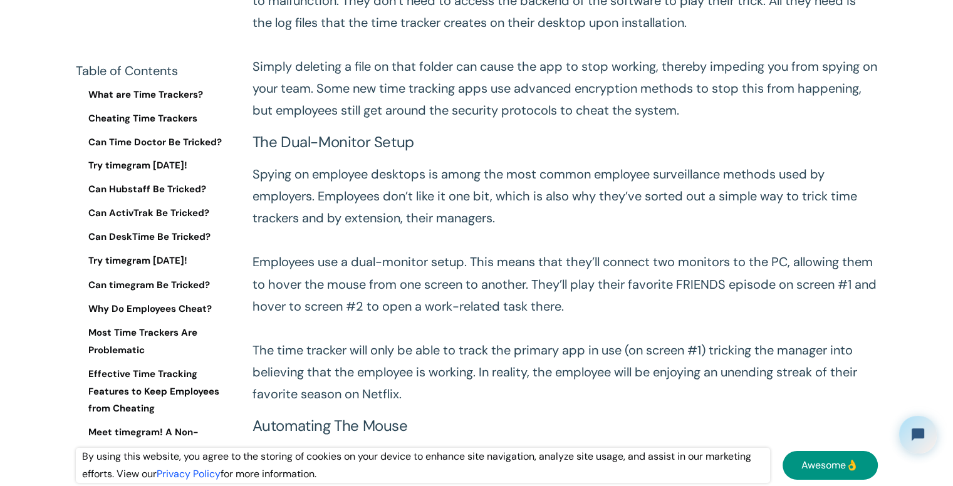
scroll to position [2113, 0]
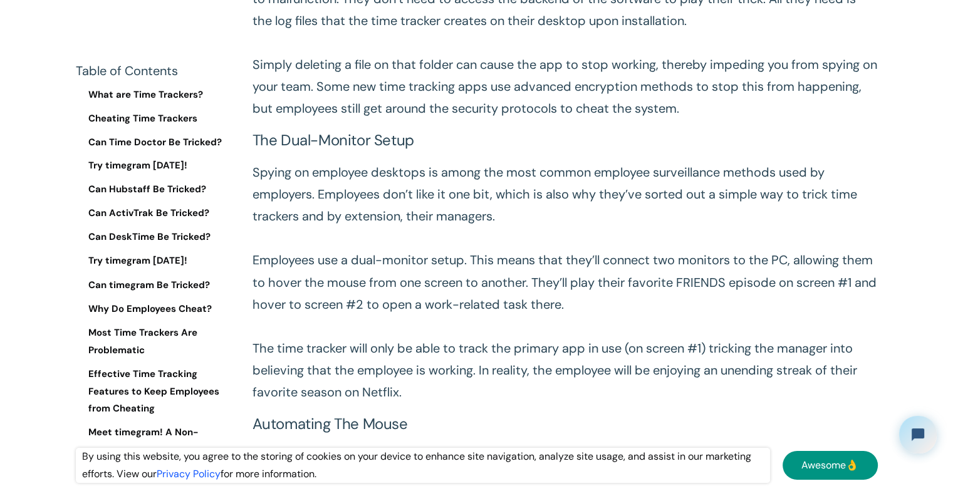
click at [420, 214] on p "Spying on employee desktops is among the most common employee surveillance meth…" at bounding box center [565, 282] width 625 height 241
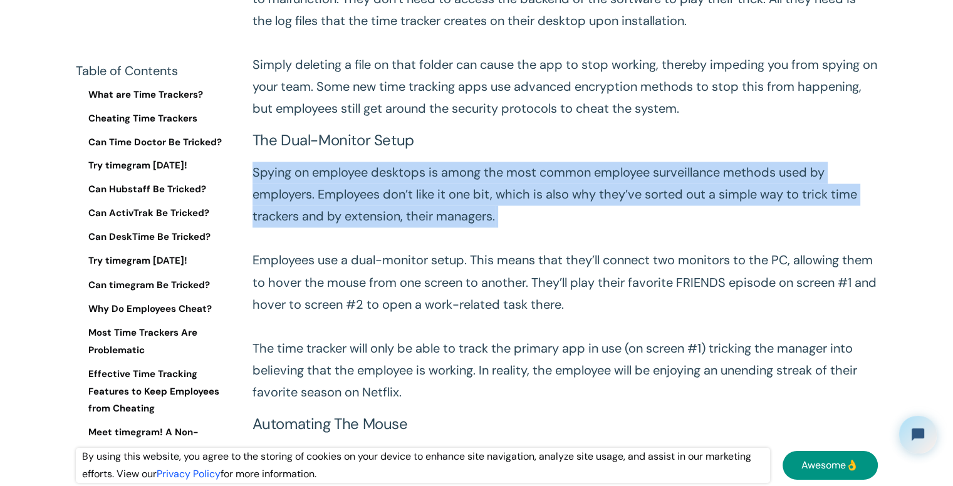
click at [420, 214] on p "Spying on employee desktops is among the most common employee surveillance meth…" at bounding box center [565, 282] width 625 height 241
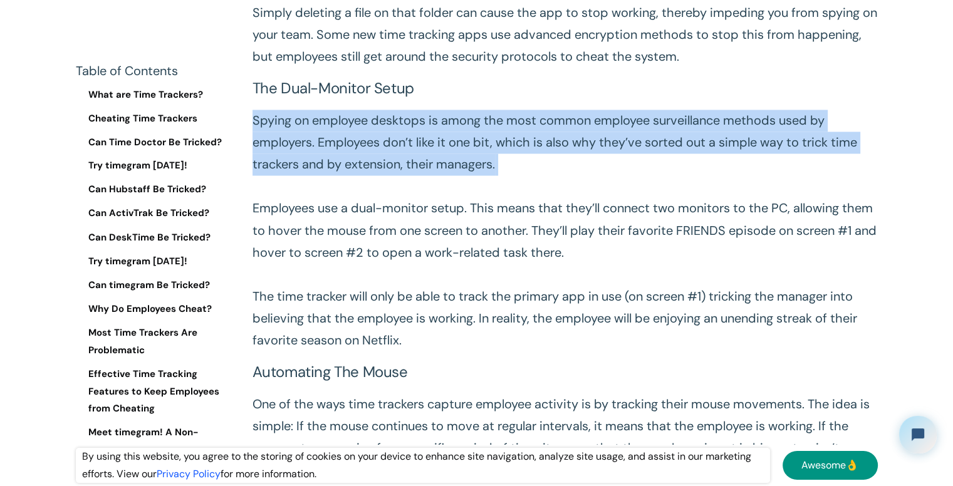
scroll to position [2176, 0]
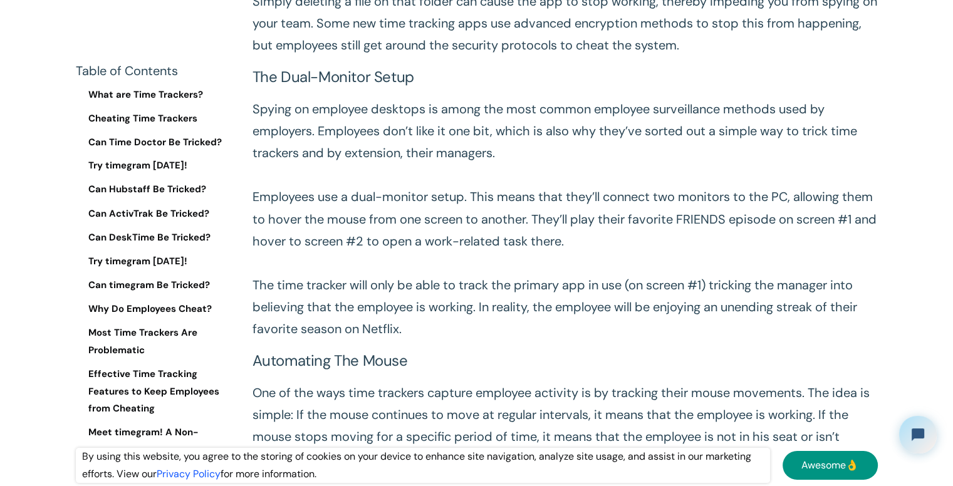
click at [437, 224] on p "Spying on employee desktops is among the most common employee surveillance meth…" at bounding box center [565, 218] width 625 height 241
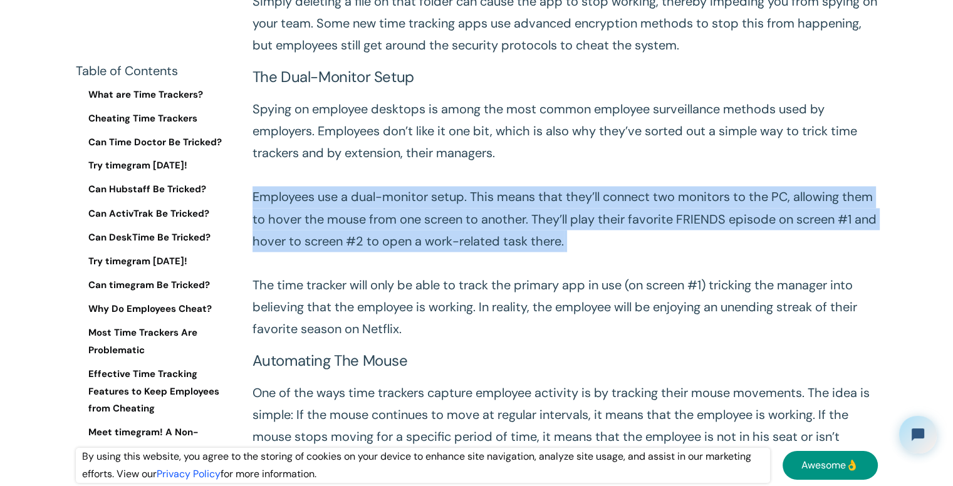
click at [437, 224] on p "Spying on employee desktops is among the most common employee surveillance meth…" at bounding box center [565, 218] width 625 height 241
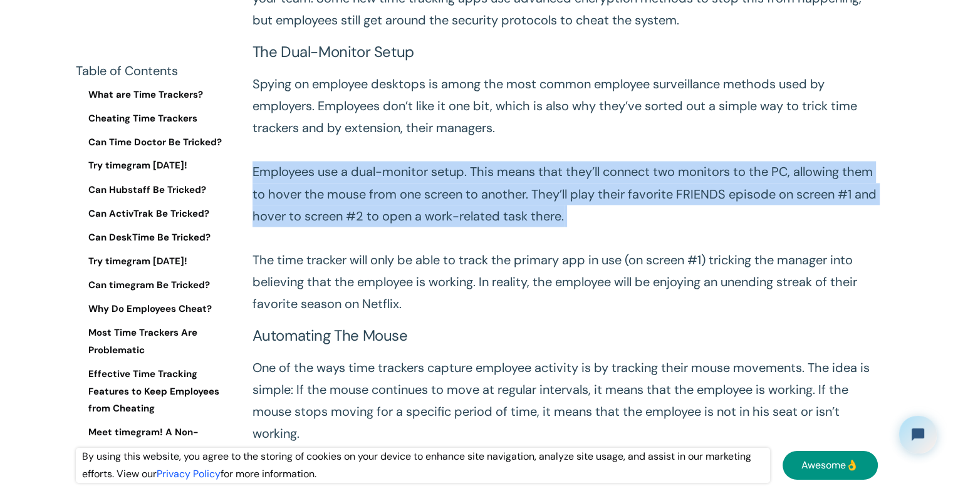
scroll to position [2201, 0]
click at [462, 221] on p "Spying on employee desktops is among the most common employee surveillance meth…" at bounding box center [565, 193] width 625 height 241
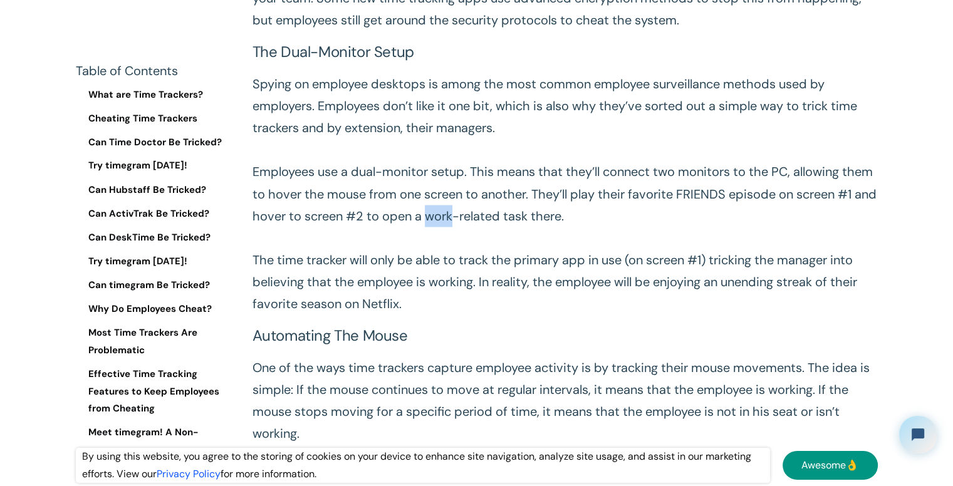
click at [462, 221] on p "Spying on employee desktops is among the most common employee surveillance meth…" at bounding box center [565, 193] width 625 height 241
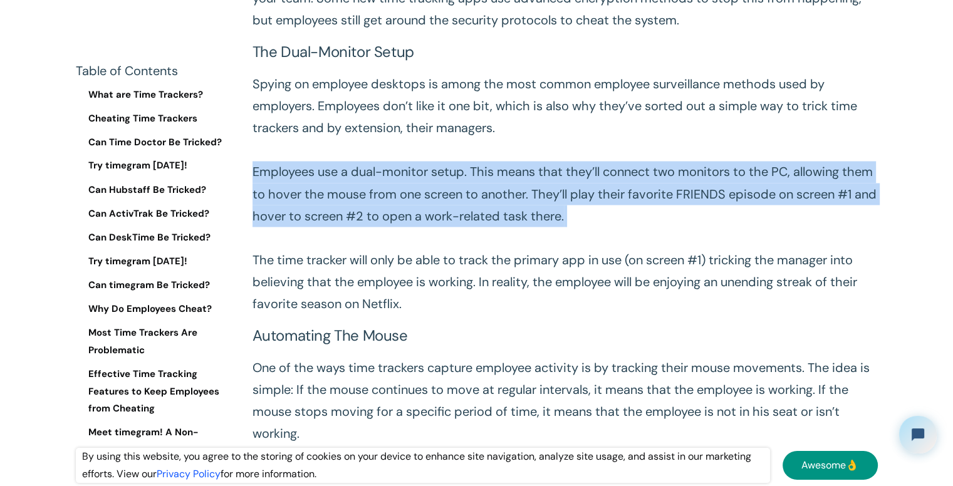
click at [462, 221] on p "Spying on employee desktops is among the most common employee surveillance meth…" at bounding box center [565, 193] width 625 height 241
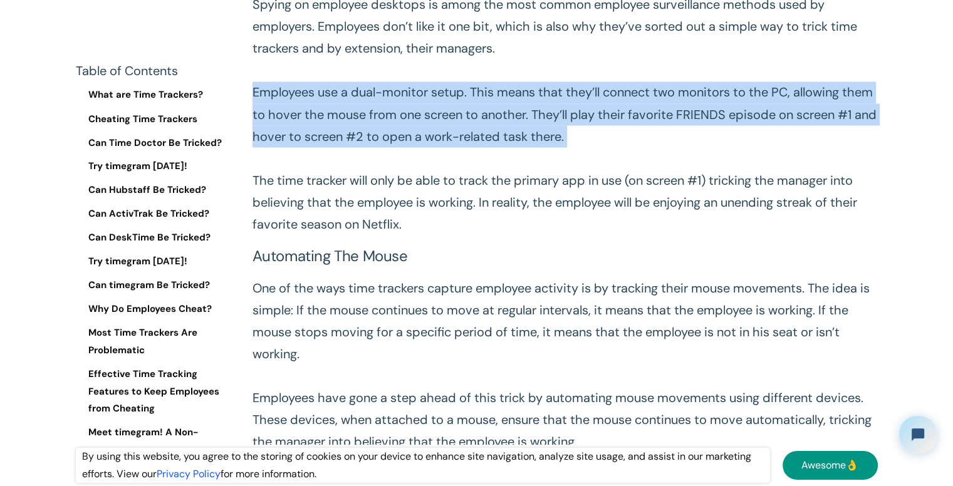
scroll to position [2281, 0]
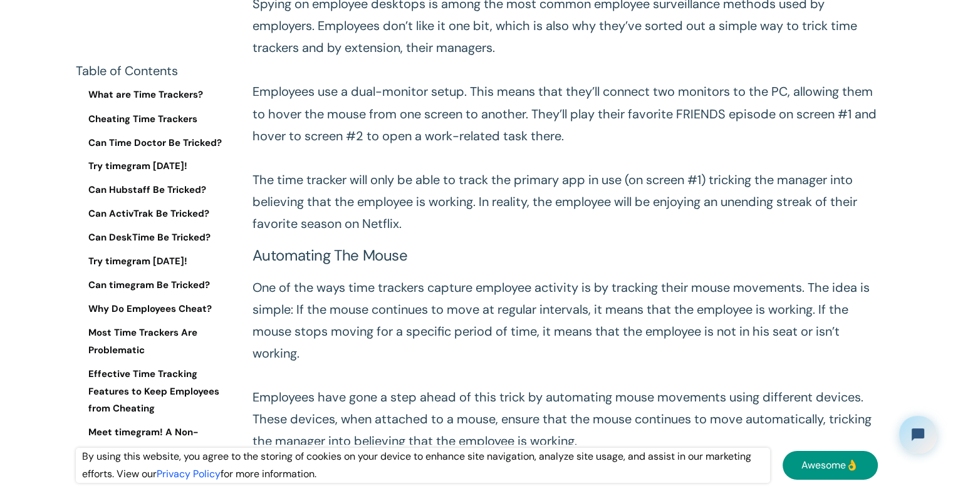
click at [419, 204] on p "Spying on employee desktops is among the most common employee surveillance meth…" at bounding box center [565, 113] width 625 height 241
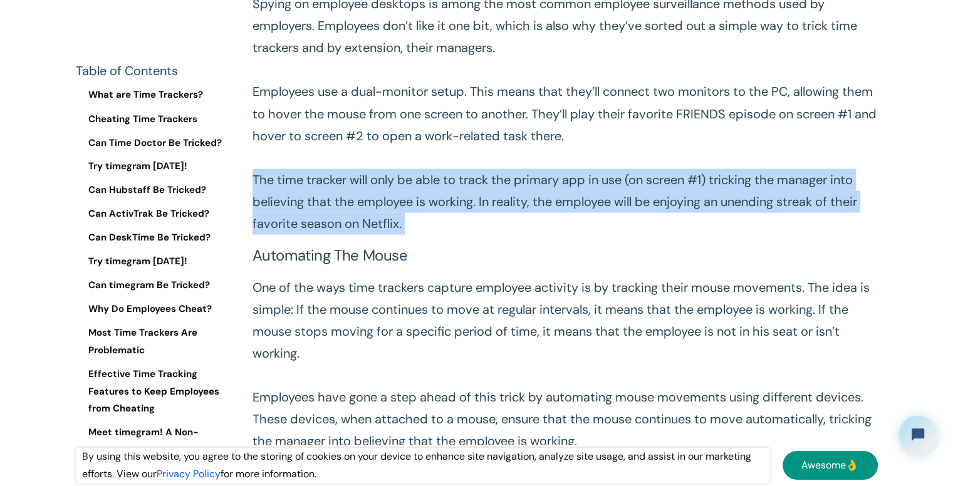
click at [419, 204] on p "Spying on employee desktops is among the most common employee surveillance meth…" at bounding box center [565, 113] width 625 height 241
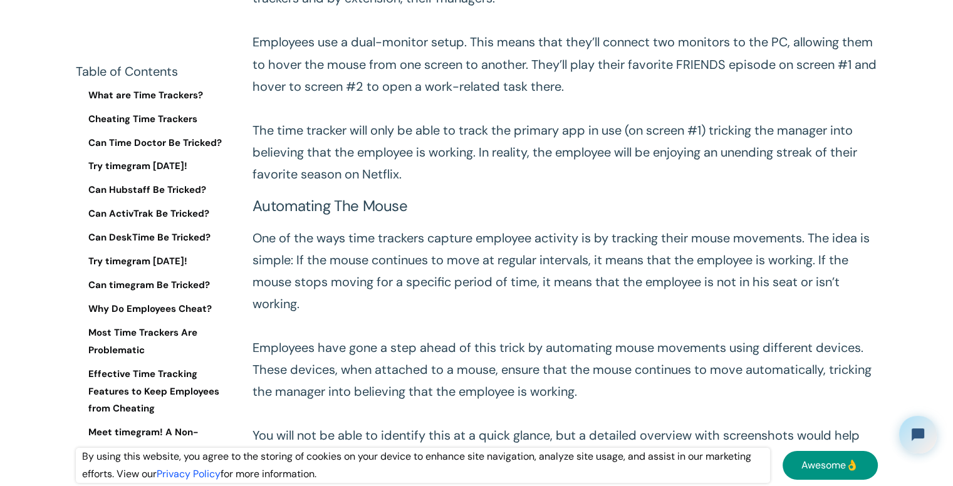
click at [427, 229] on p "One of the ways time trackers capture employee activity is by tracking their mo…" at bounding box center [565, 347] width 625 height 241
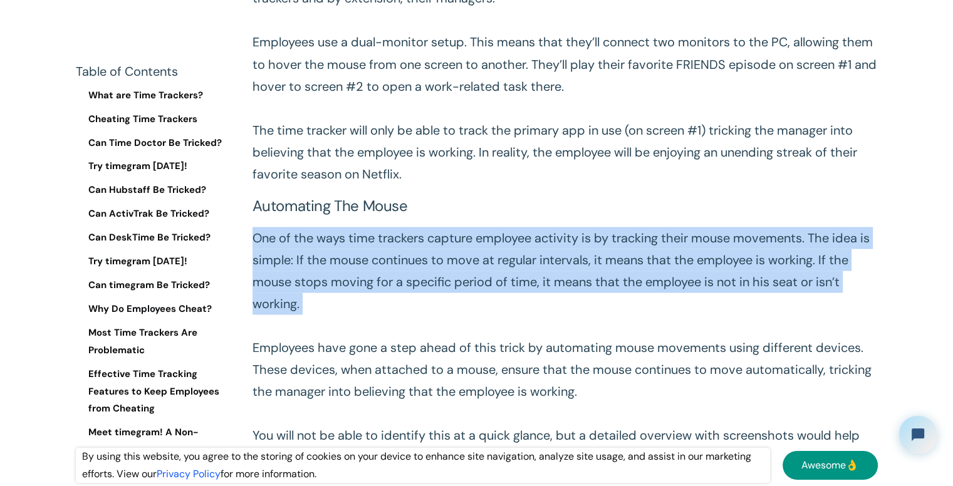
click at [427, 229] on p "One of the ways time trackers capture employee activity is by tracking their mo…" at bounding box center [565, 347] width 625 height 241
click at [421, 279] on p "One of the ways time trackers capture employee activity is by tracking their mo…" at bounding box center [565, 347] width 625 height 241
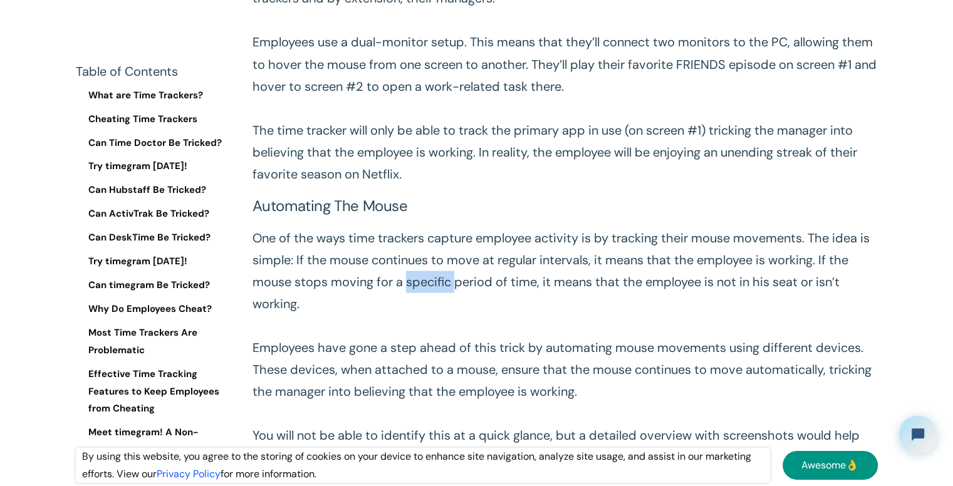
click at [421, 279] on p "One of the ways time trackers capture employee activity is by tracking their mo…" at bounding box center [565, 347] width 625 height 241
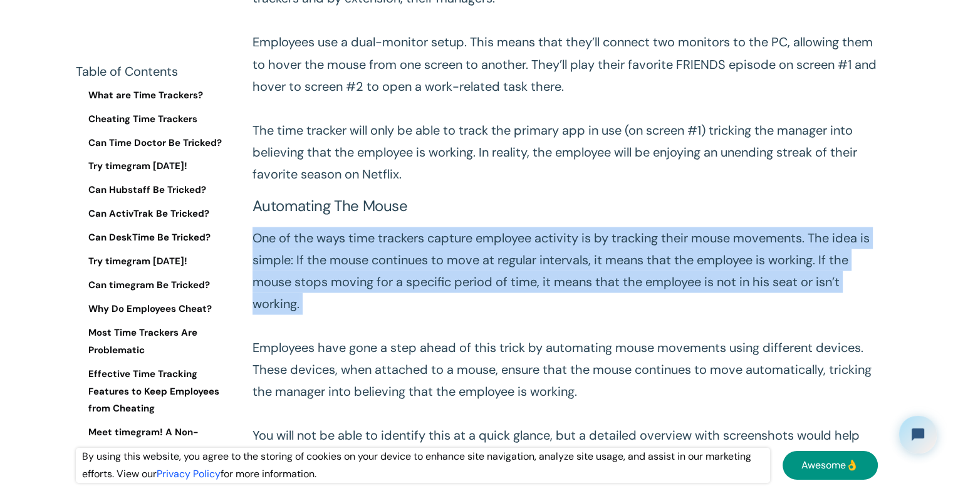
click at [421, 279] on p "One of the ways time trackers capture employee activity is by tracking their mo…" at bounding box center [565, 347] width 625 height 241
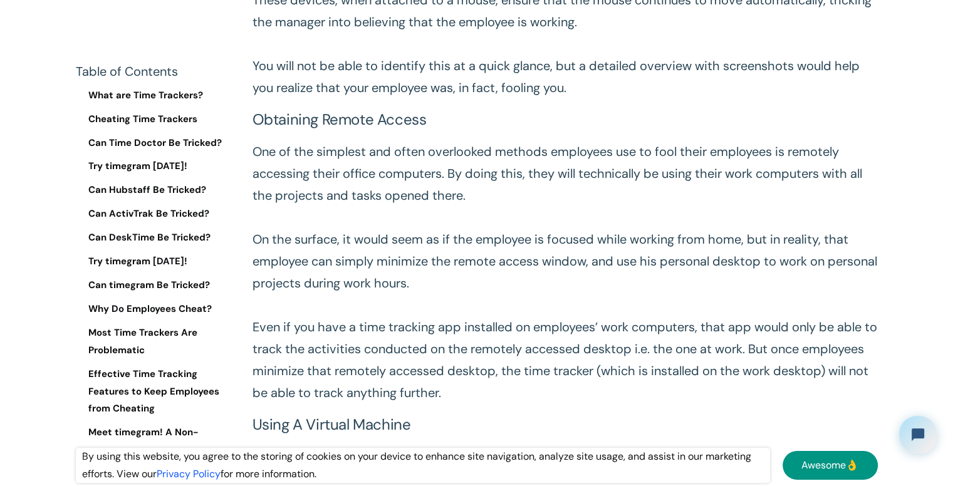
scroll to position [2700, 0]
click at [386, 171] on p "One of the simplest and often overlooked methods employees use to fool their em…" at bounding box center [565, 272] width 625 height 263
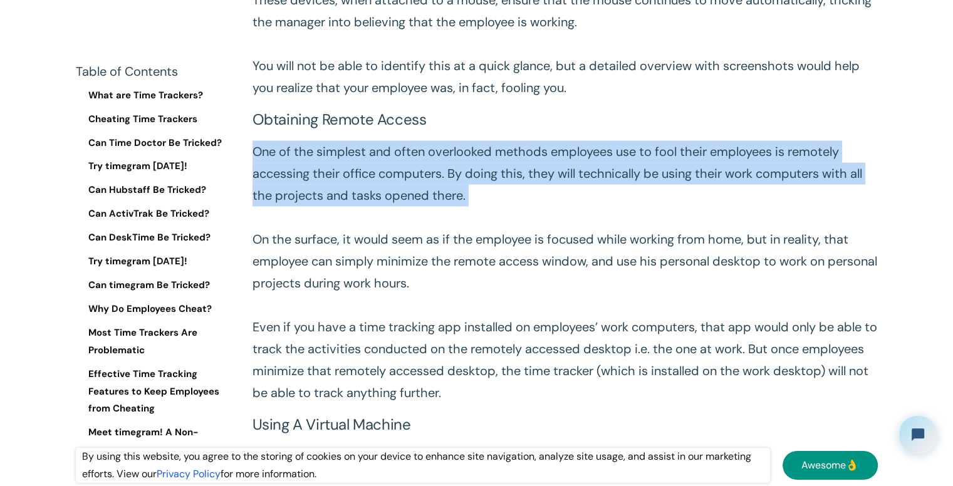
click at [386, 171] on p "One of the simplest and often overlooked methods employees use to fool their em…" at bounding box center [565, 272] width 625 height 263
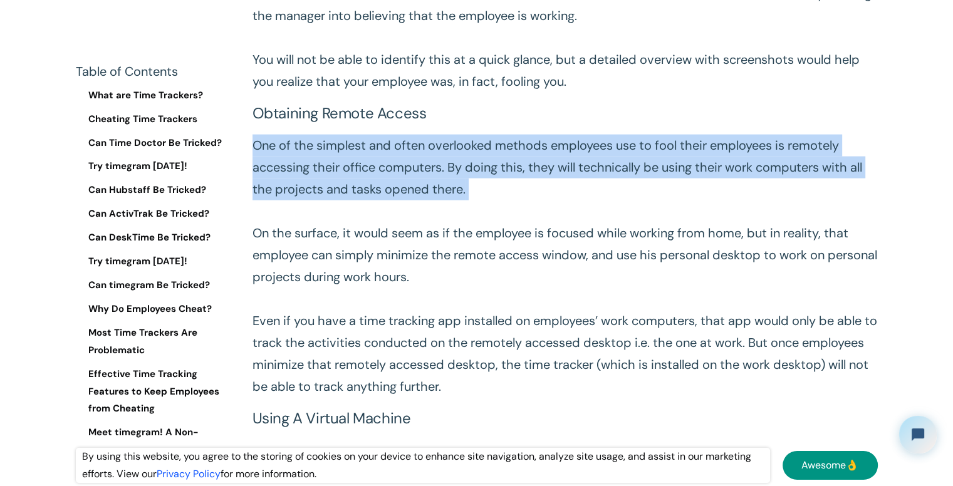
scroll to position [2823, 0]
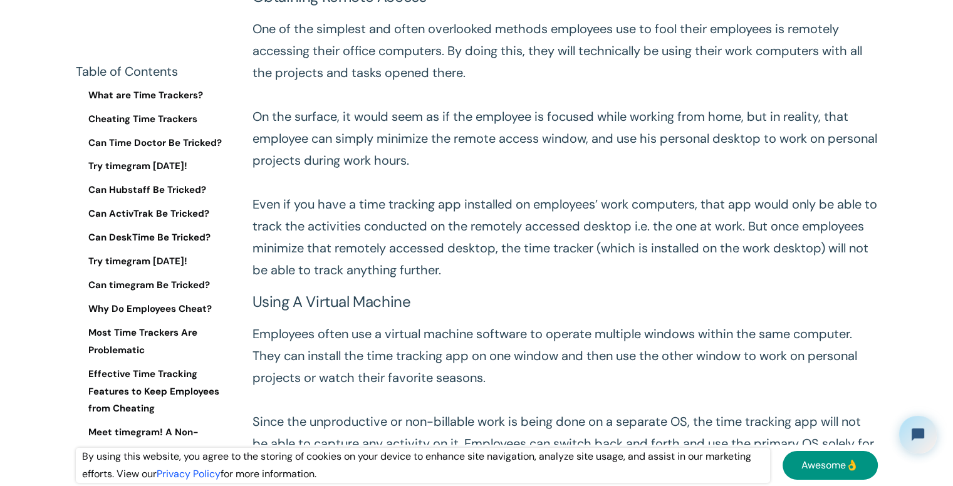
click at [429, 222] on p "One of the simplest and often overlooked methods employees use to fool their em…" at bounding box center [565, 149] width 625 height 263
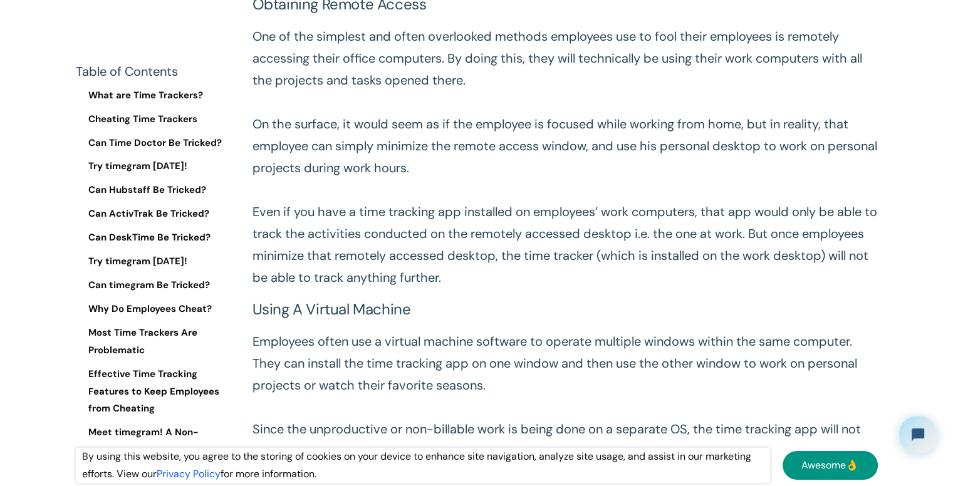
scroll to position [2795, 0]
